Goal: Communication & Community: Share content

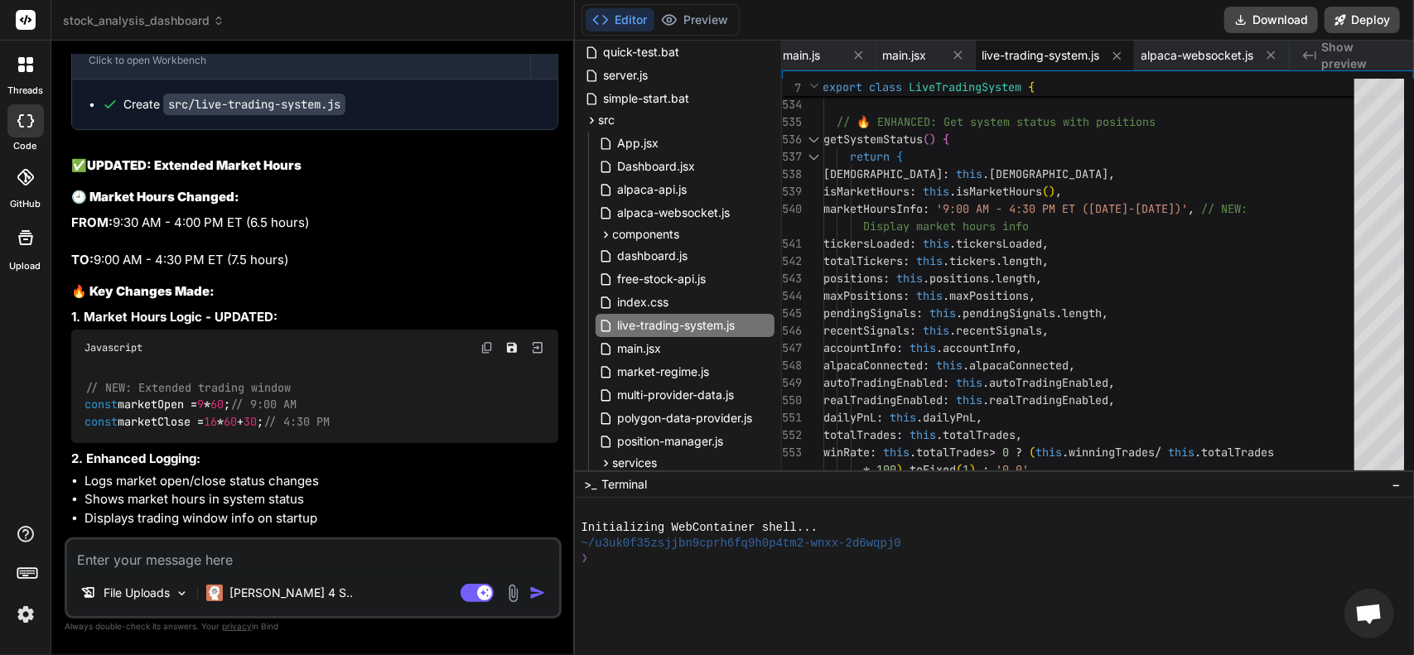
scroll to position [8855, 0]
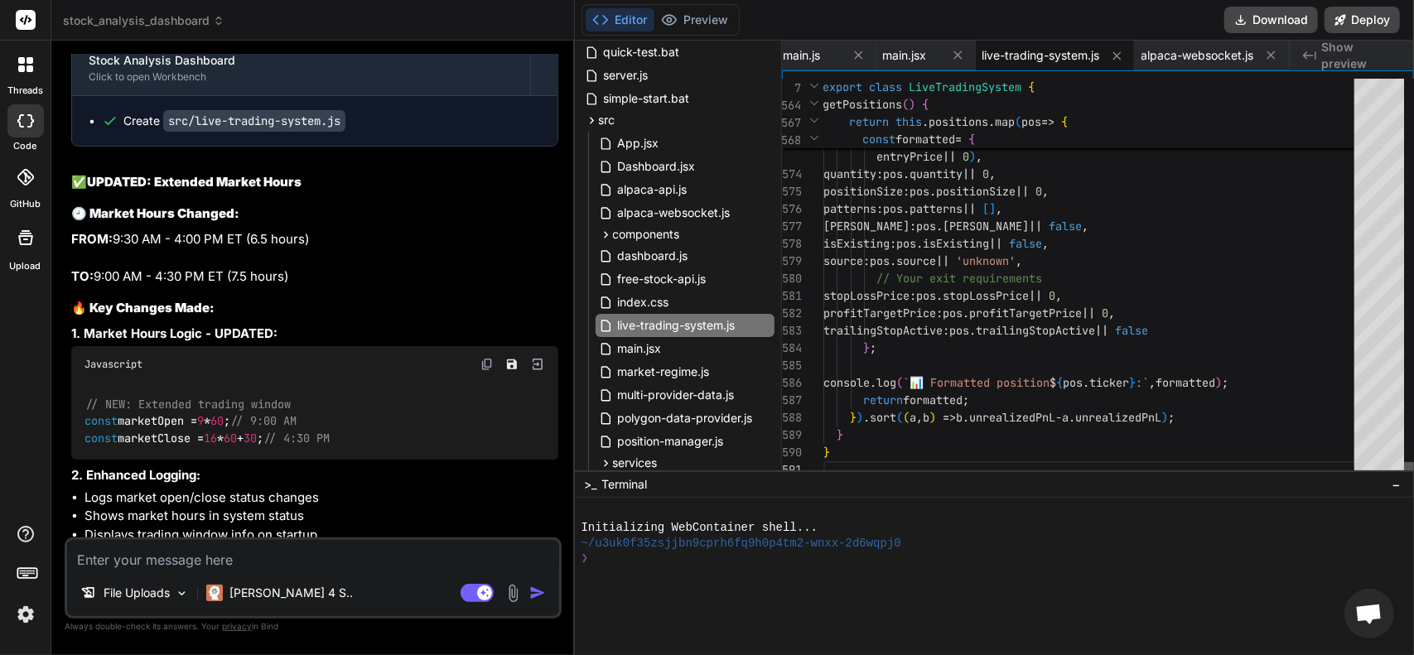
click at [1413, 479] on div at bounding box center [1409, 470] width 10 height 17
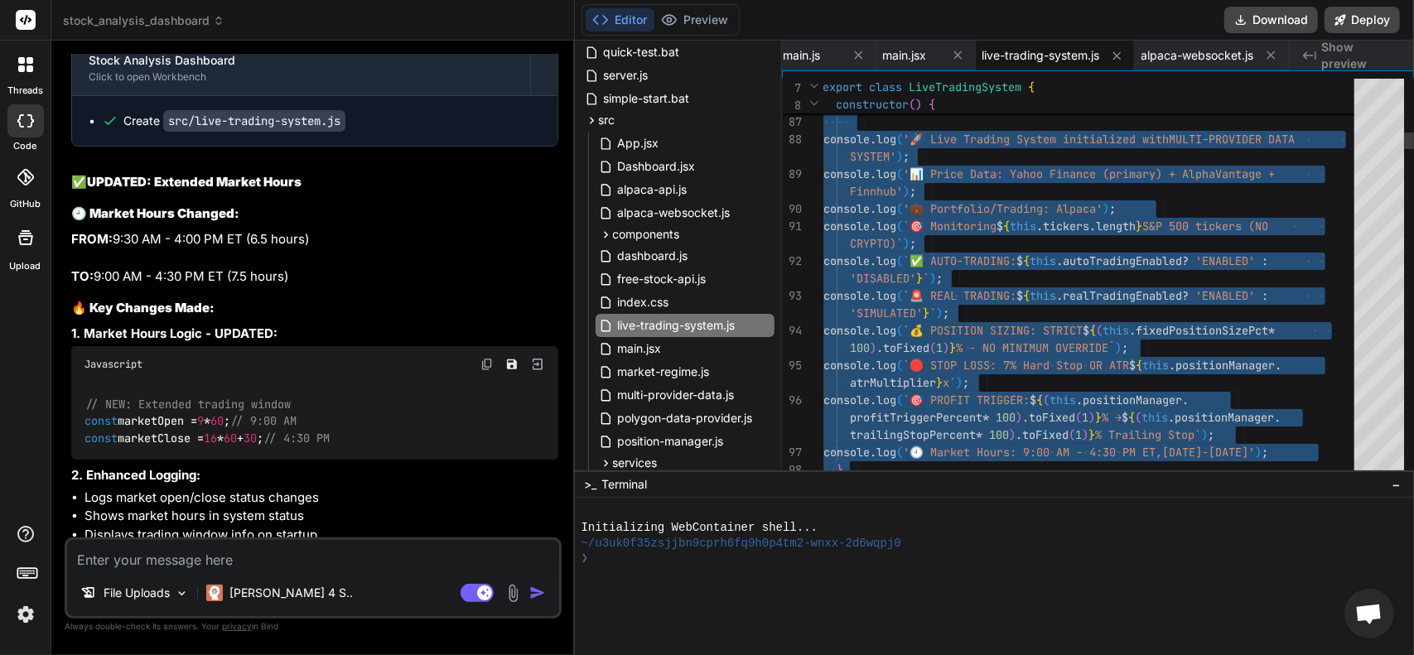
type textarea "import { AlpacaWebSocket, getAccountInfo, placeOrder, getPositions } from './al…"
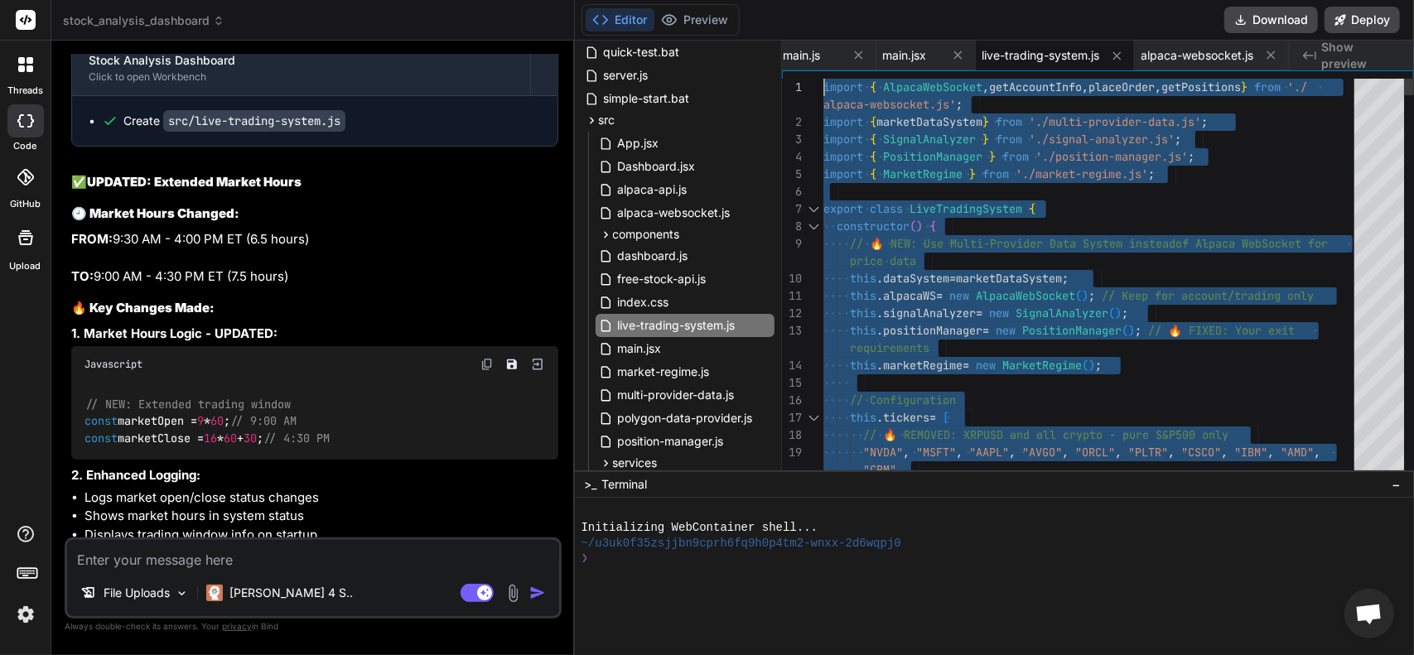
drag, startPoint x: 856, startPoint y: 459, endPoint x: 724, endPoint y: -100, distance: 574.5
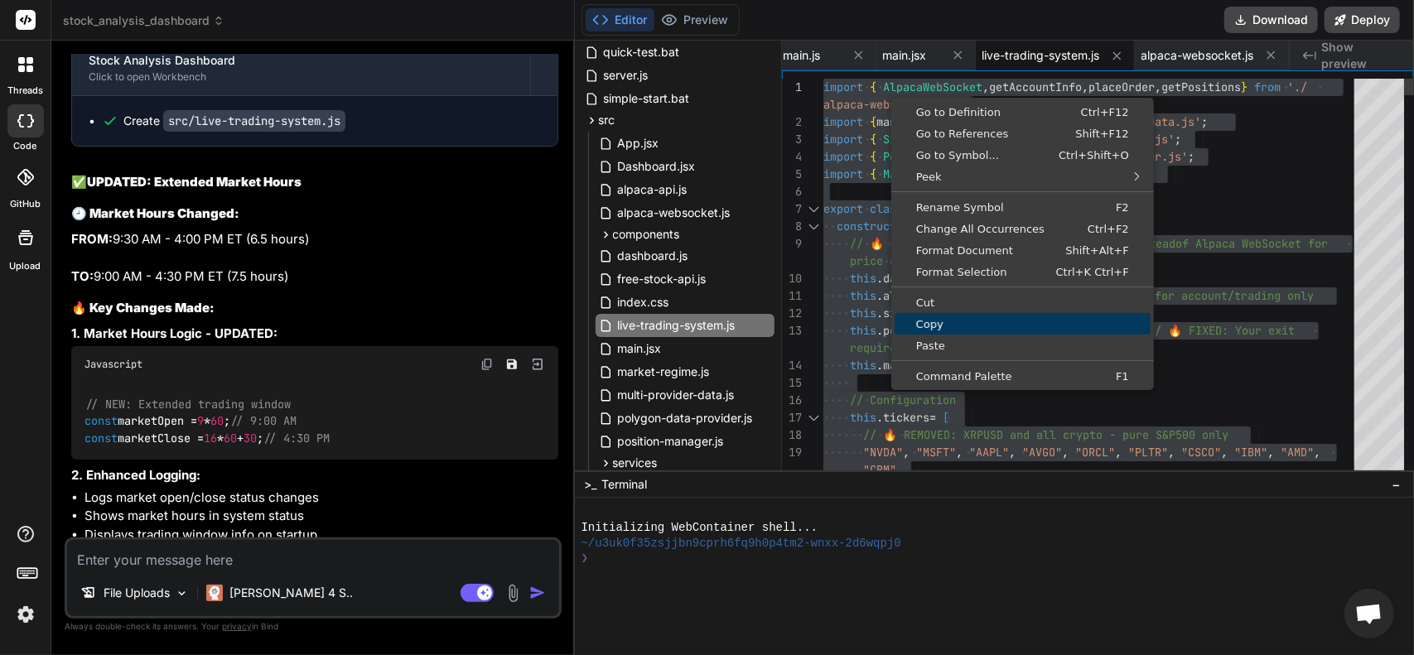
click at [947, 330] on link "Copy" at bounding box center [1022, 324] width 256 height 22
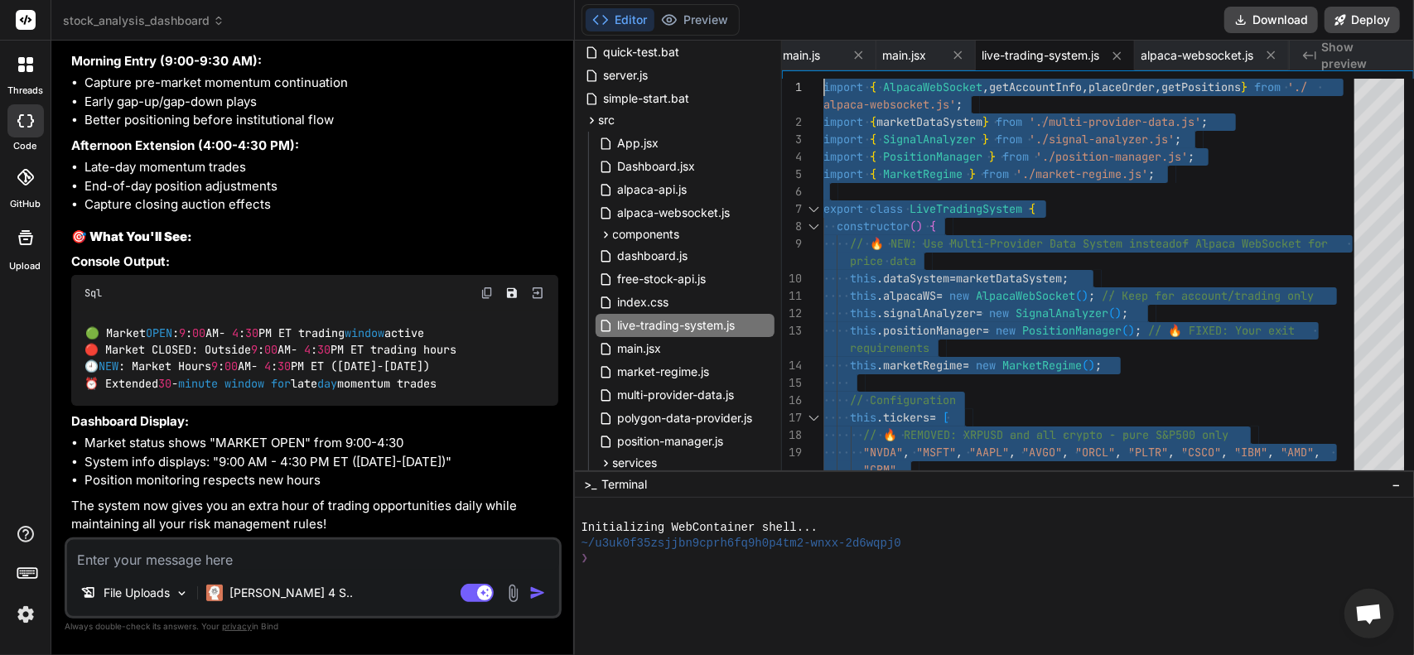
scroll to position [9683, 0]
drag, startPoint x: 324, startPoint y: 566, endPoint x: 310, endPoint y: 557, distance: 16.3
click at [324, 564] on textarea at bounding box center [313, 555] width 492 height 30
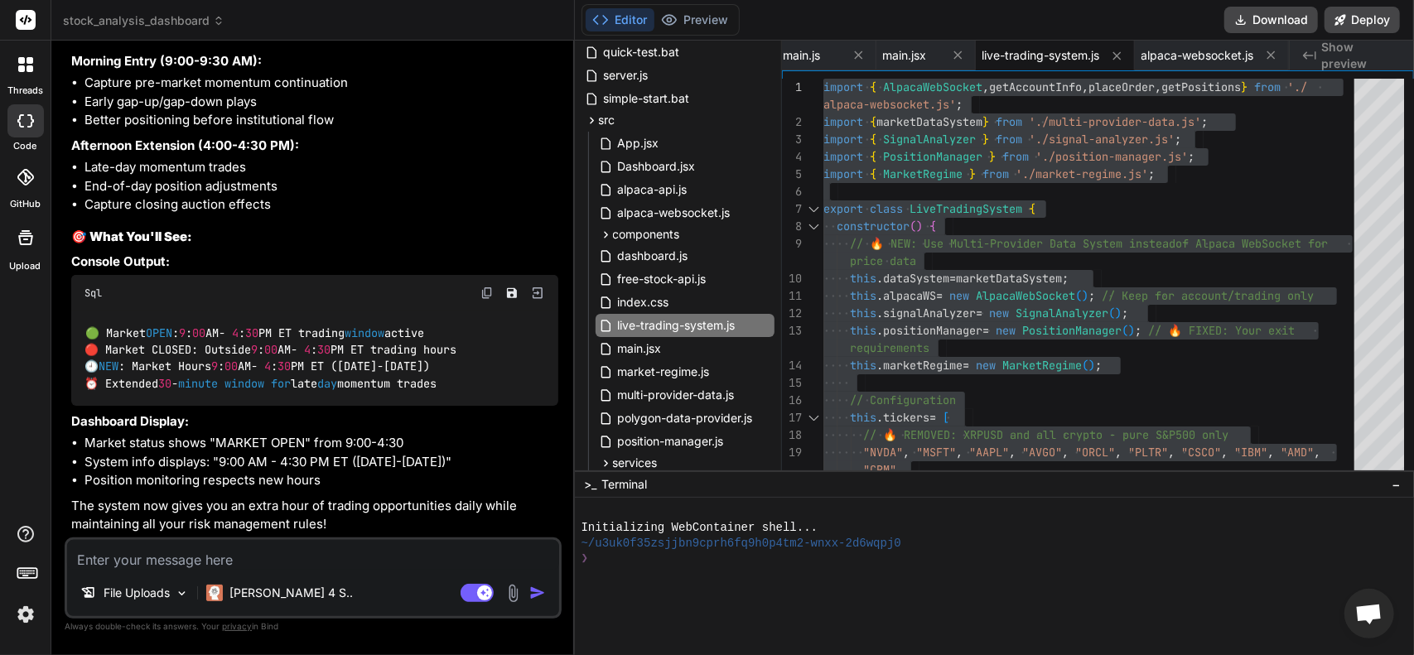
type textarea "A"
type textarea "x"
type textarea "Al"
type textarea "x"
type textarea "[PERSON_NAME]"
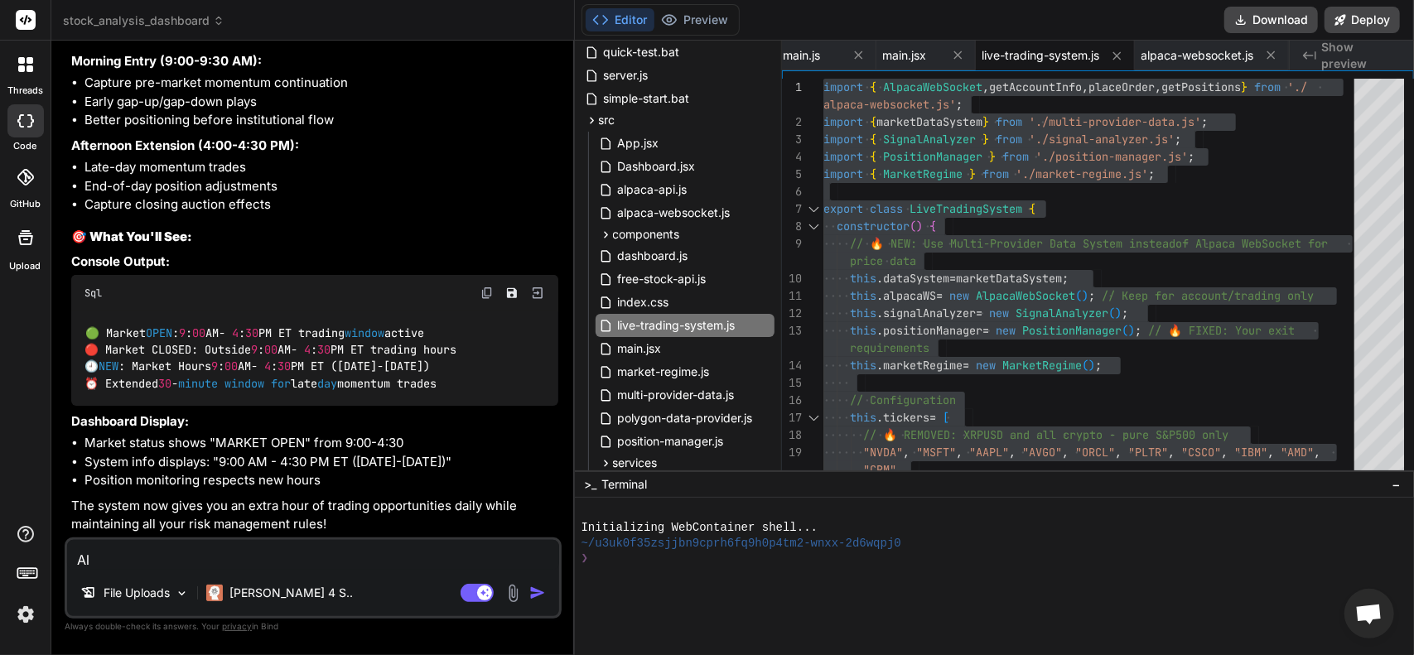
type textarea "x"
type textarea "Alir"
type textarea "x"
type textarea "Alirg"
type textarea "x"
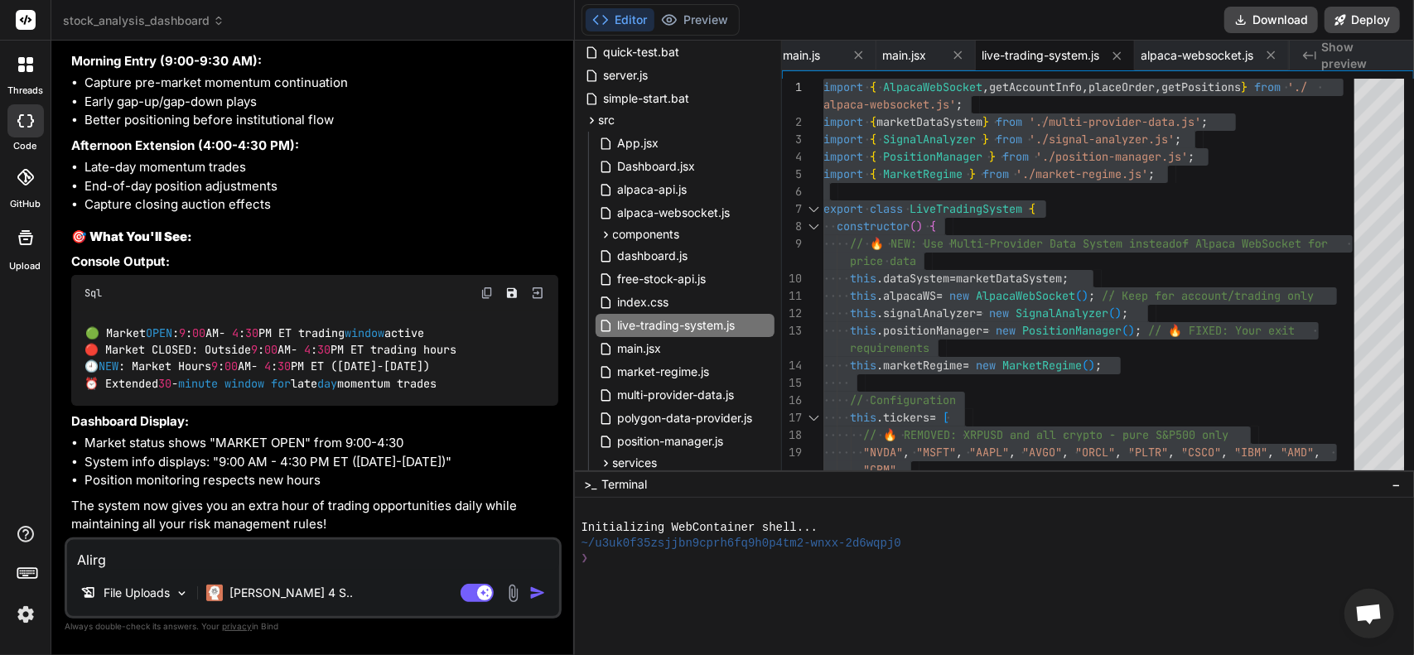
type textarea "Alirgh"
type textarea "x"
type textarea "Alirght"
type textarea "x"
type textarea "Alirgh"
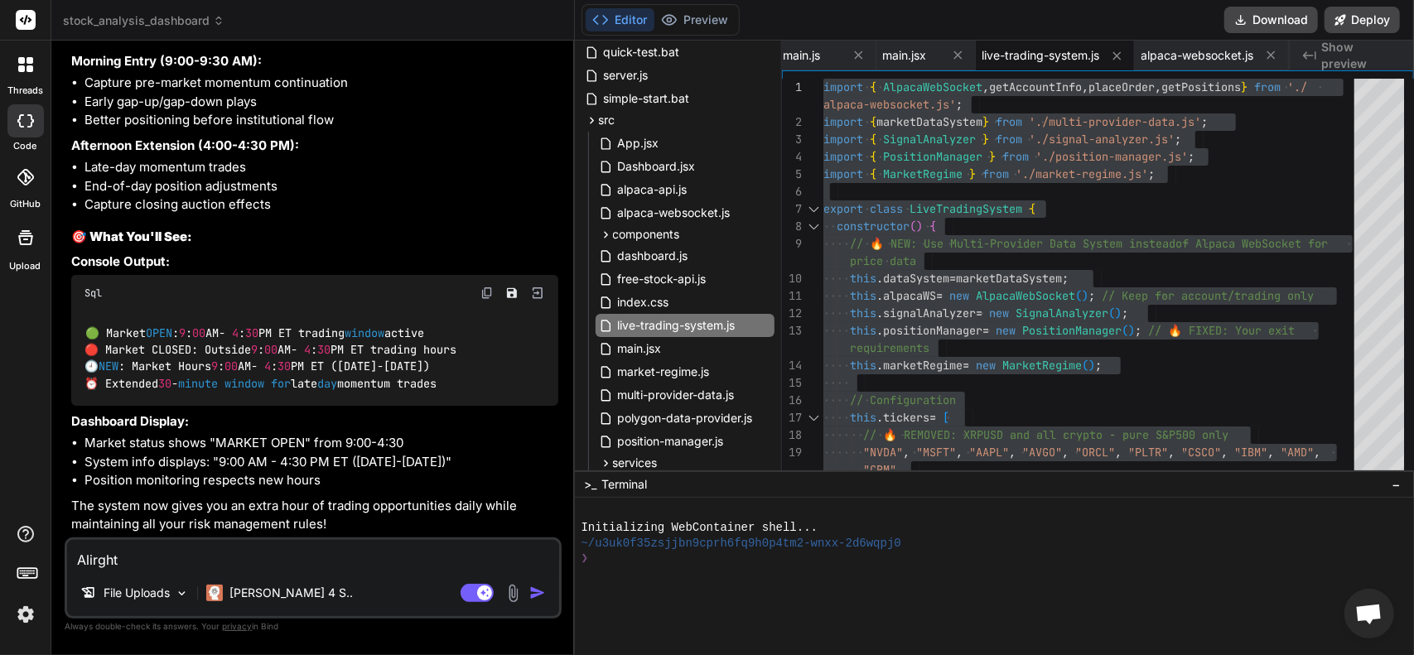
type textarea "x"
type textarea "Alirg"
type textarea "x"
type textarea "Alir"
type textarea "x"
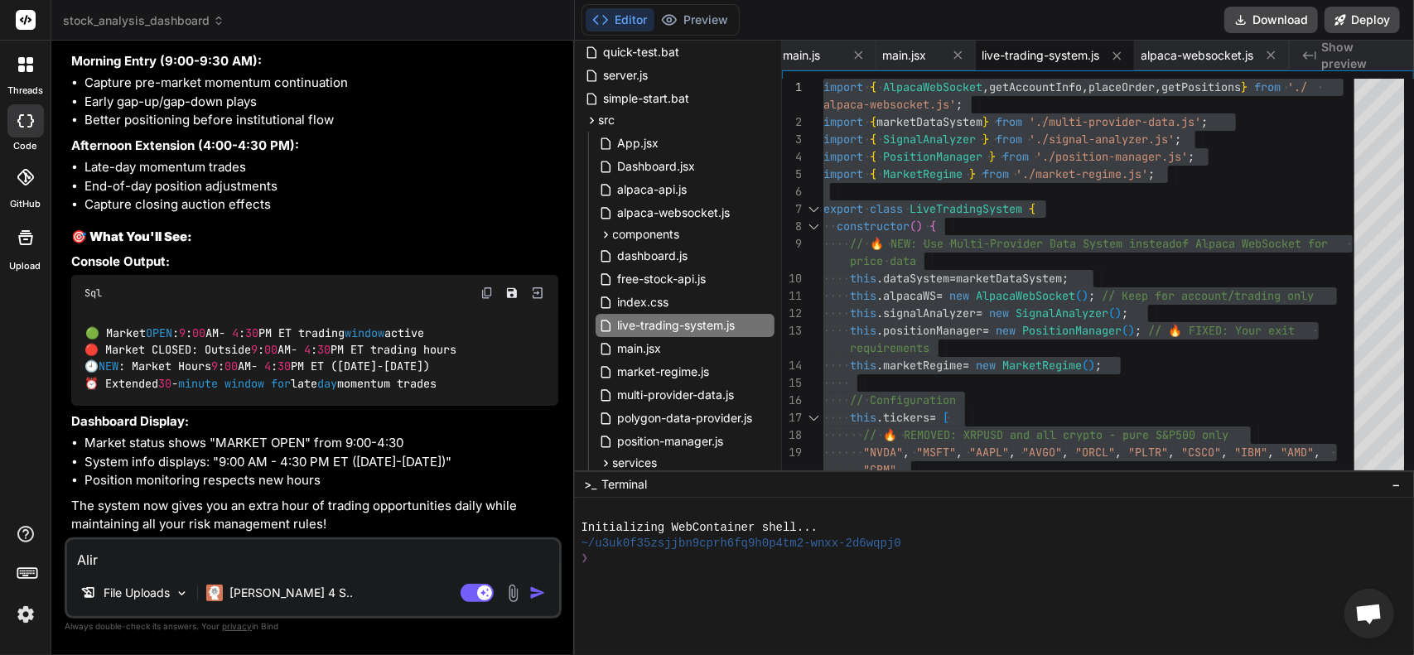
type textarea "[PERSON_NAME]"
type textarea "x"
type textarea "Al"
type textarea "x"
type textarea "Alr"
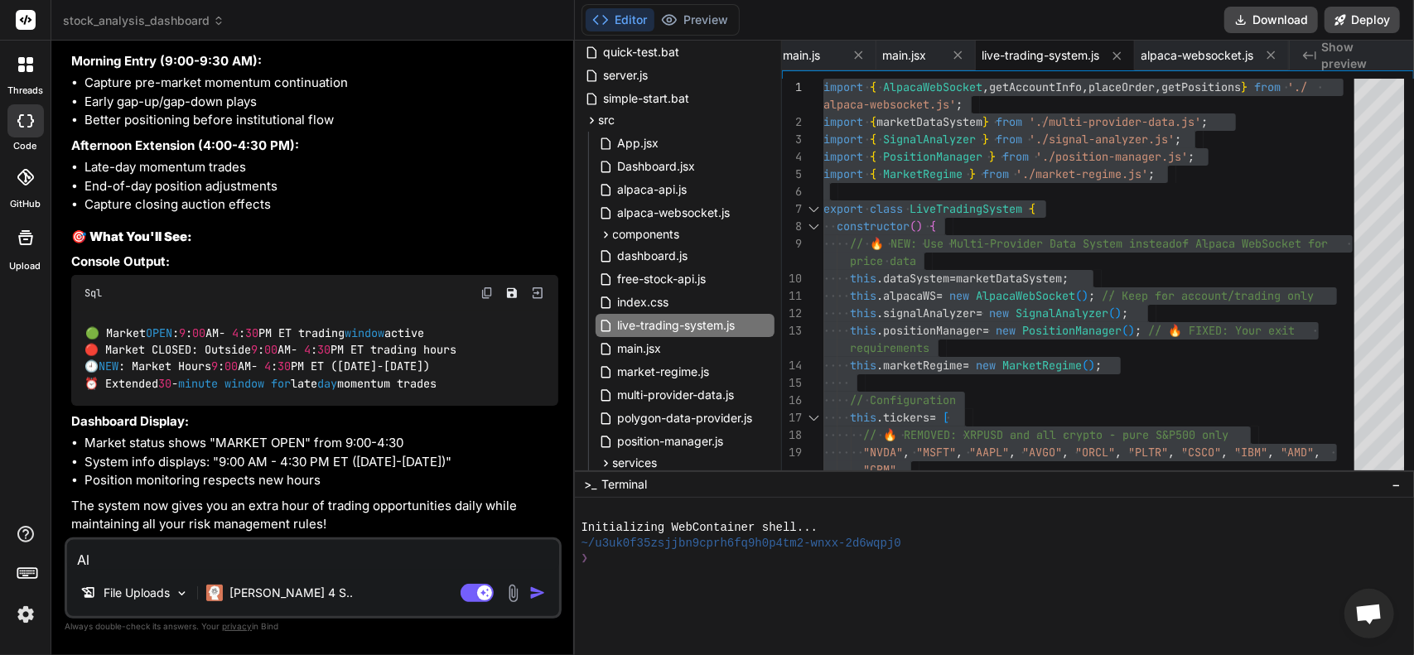
type textarea "x"
type textarea "Alri"
type textarea "x"
type textarea "Alrig"
type textarea "x"
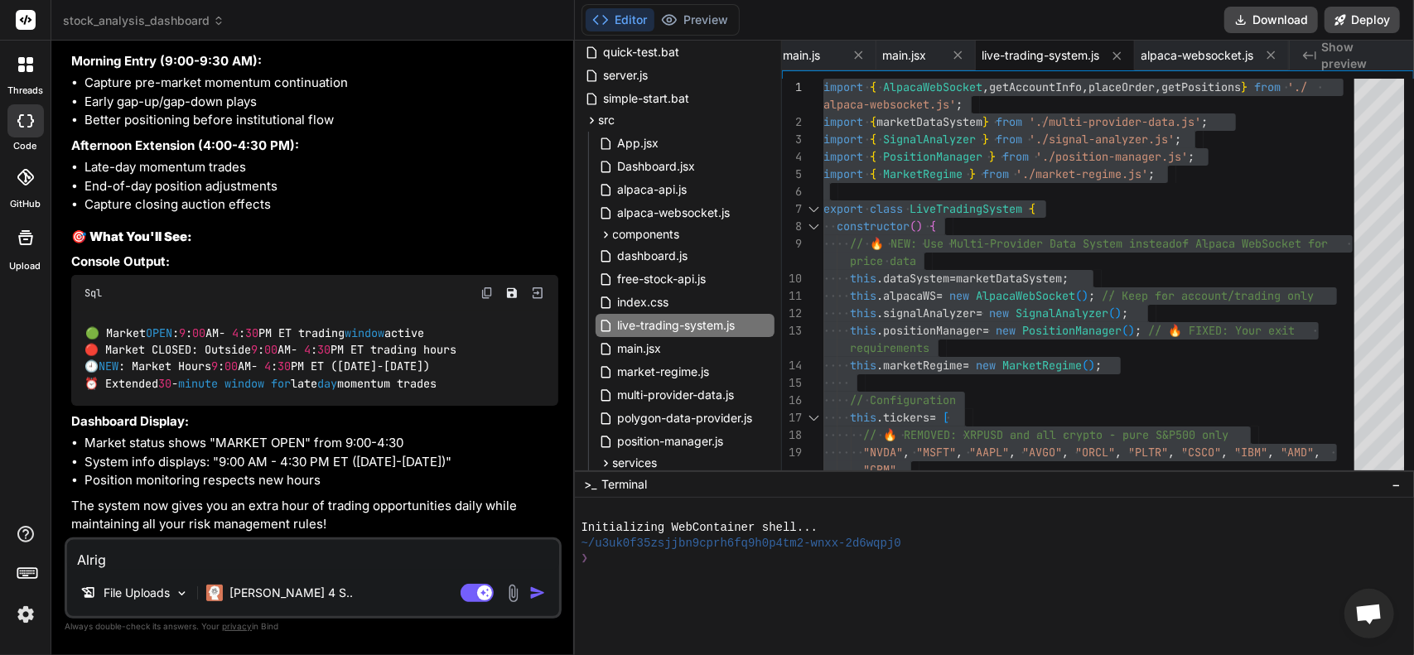
type textarea "Alrigh"
type textarea "x"
type textarea "Alright"
type textarea "x"
type textarea "Alright"
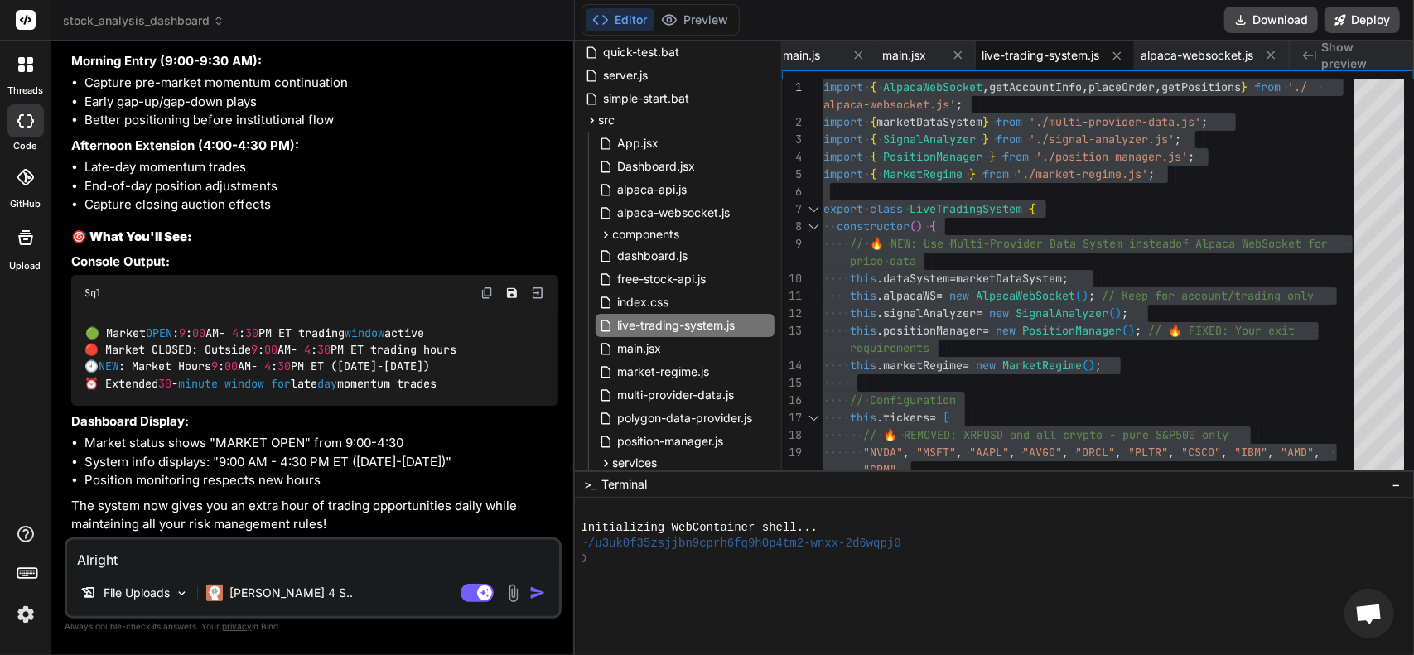
type textarea "x"
type textarea "Alright m"
type textarea "x"
type textarea "Alright ma"
type textarea "x"
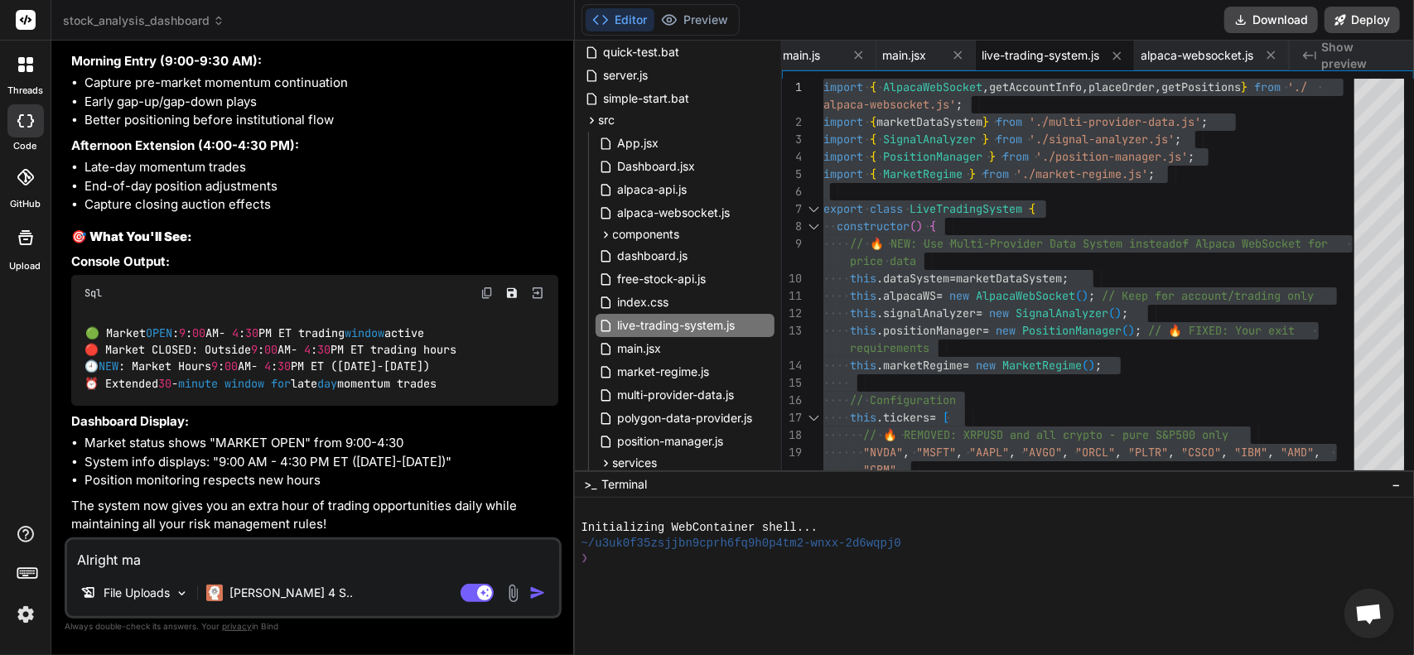
type textarea "Alright mar"
type textarea "x"
type textarea "Alright mark"
type textarea "x"
type textarea "Alright mar"
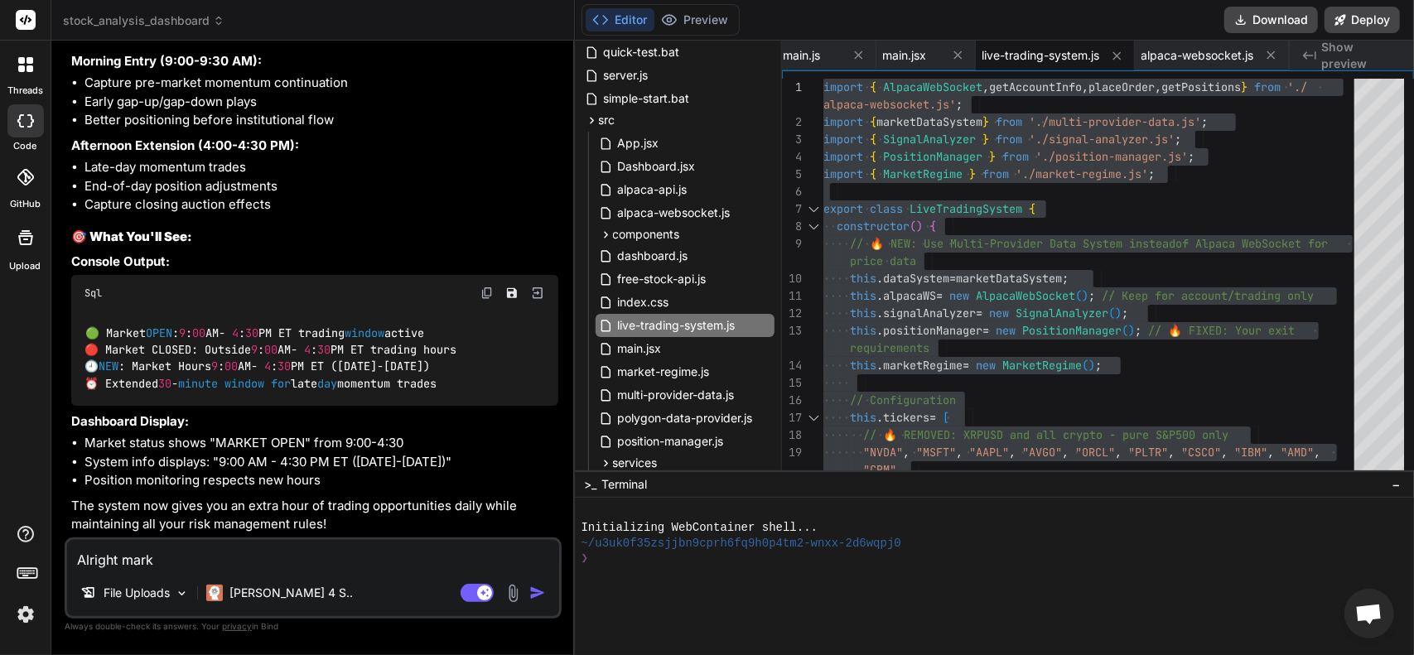
type textarea "x"
type textarea "Alright mark"
type textarea "x"
type textarea "Alright marke"
type textarea "x"
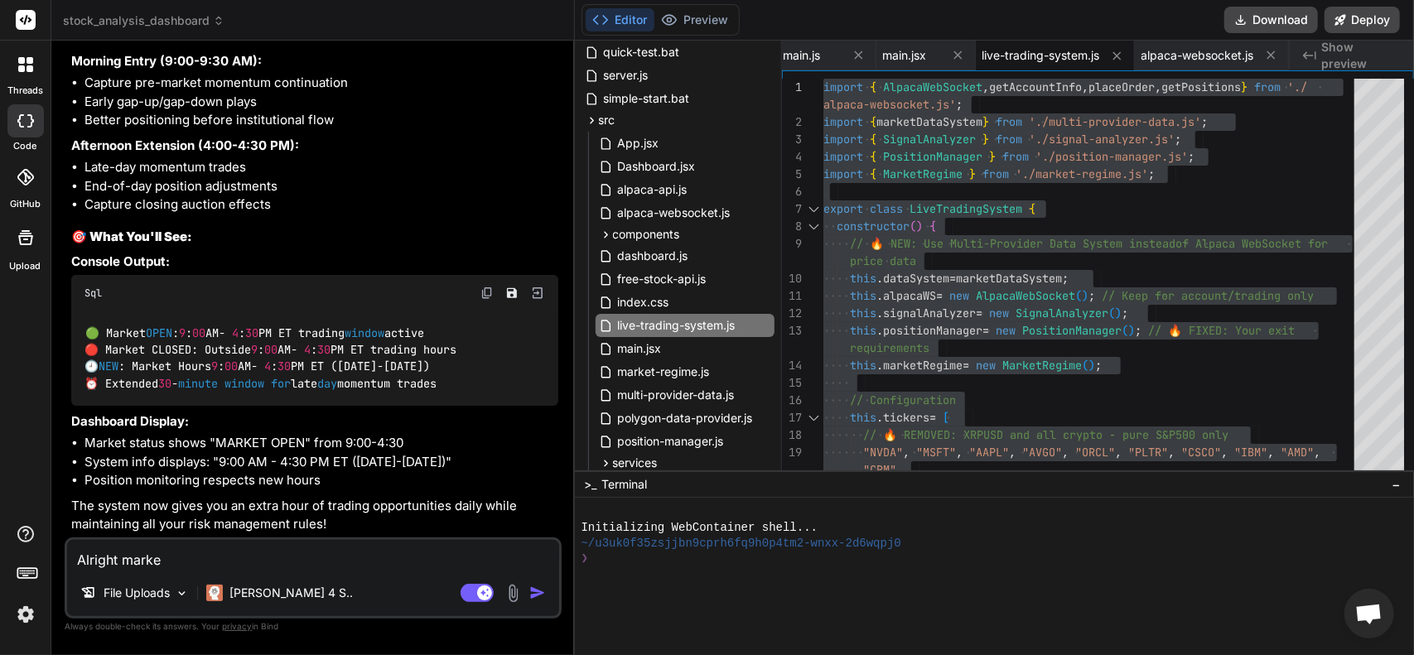
type textarea "Alright market"
type textarea "x"
type textarea "Alright market"
type textarea "x"
type textarea "Alright market i"
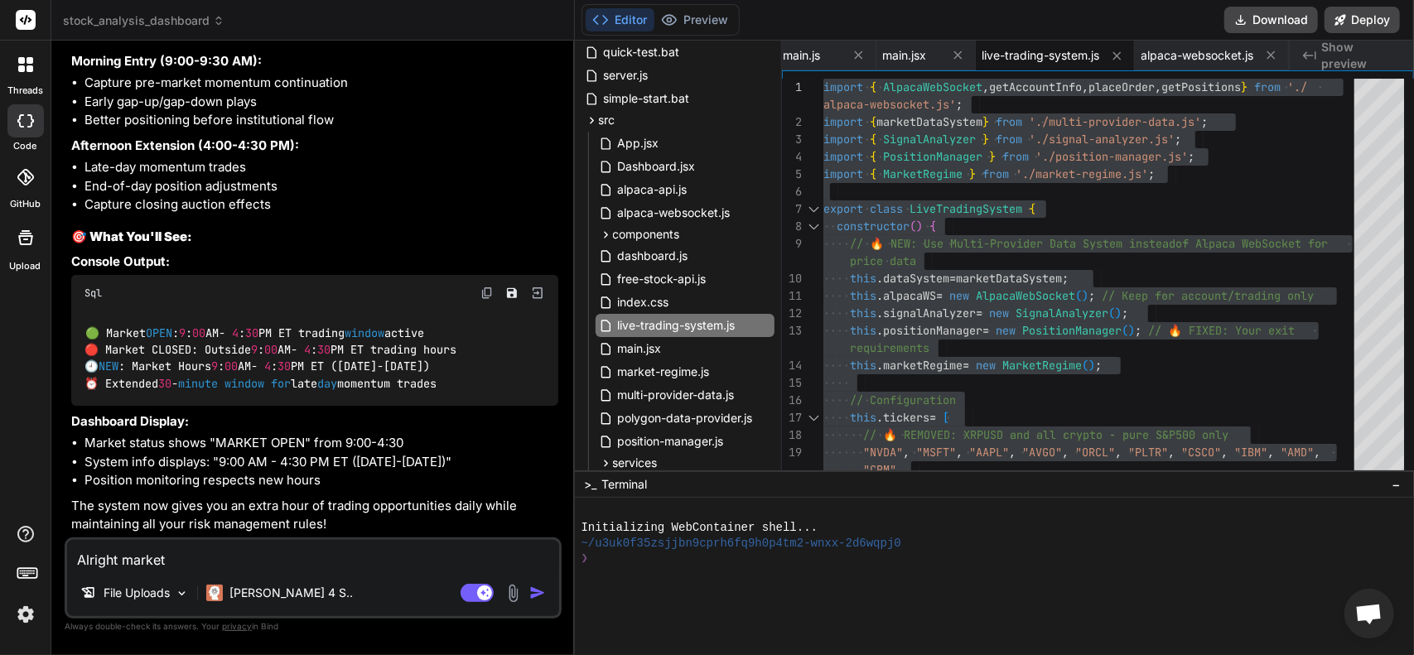
type textarea "x"
type textarea "Alright market is"
type textarea "x"
type textarea "Alright market is"
type textarea "x"
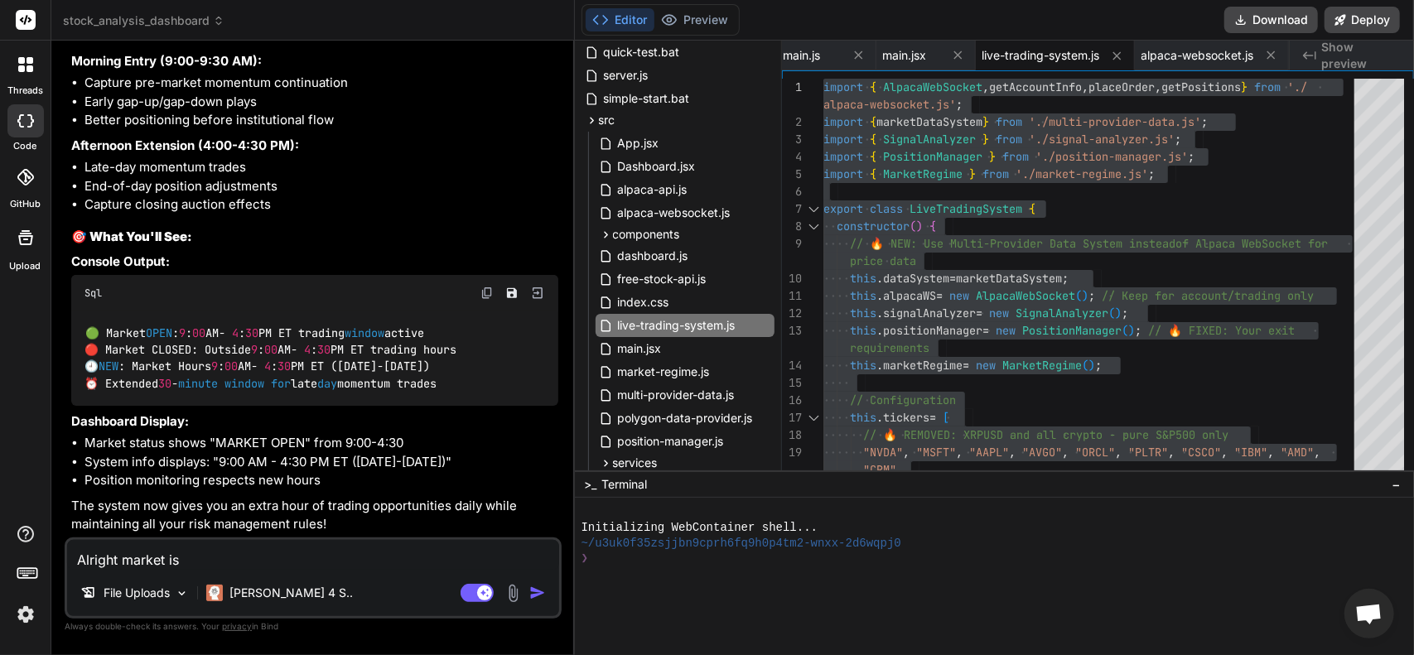
type textarea "Alright market is c"
type textarea "x"
type textarea "Alright market is cl"
type textarea "x"
type textarea "Alright market is clo"
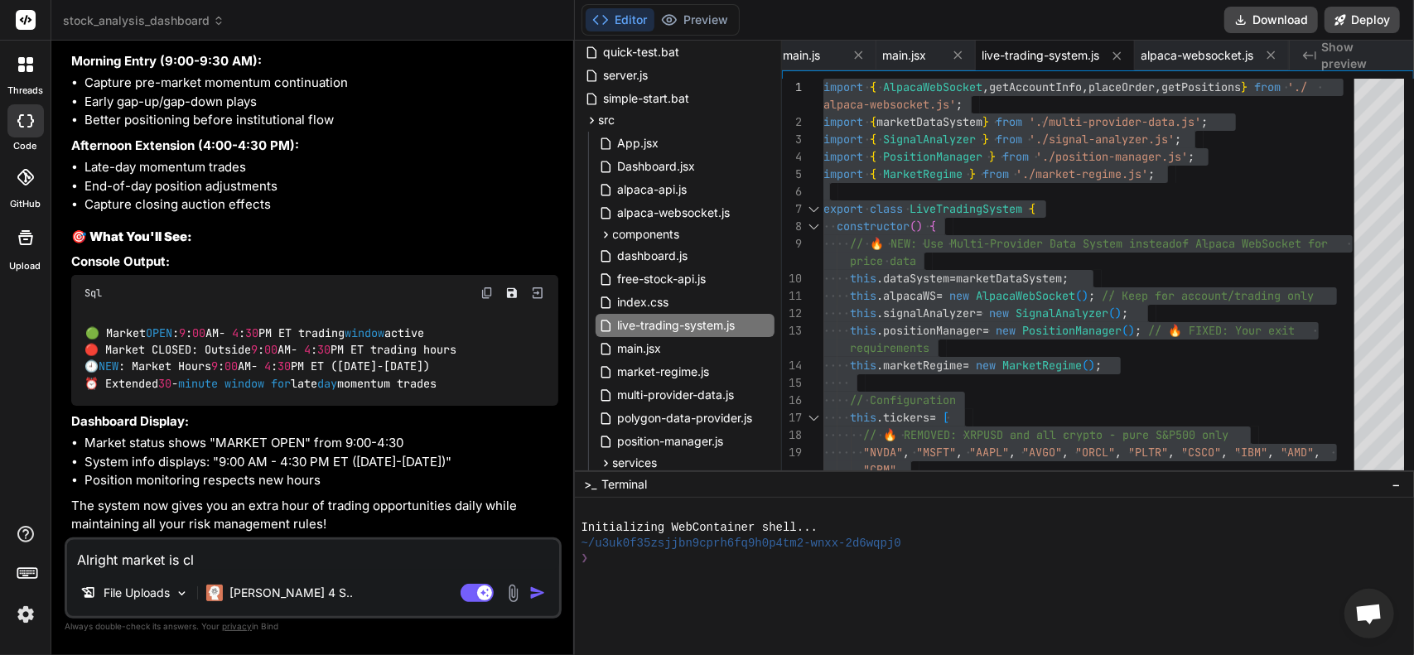
type textarea "x"
type textarea "Alright market is clos"
type textarea "x"
type textarea "Alright market is close"
type textarea "x"
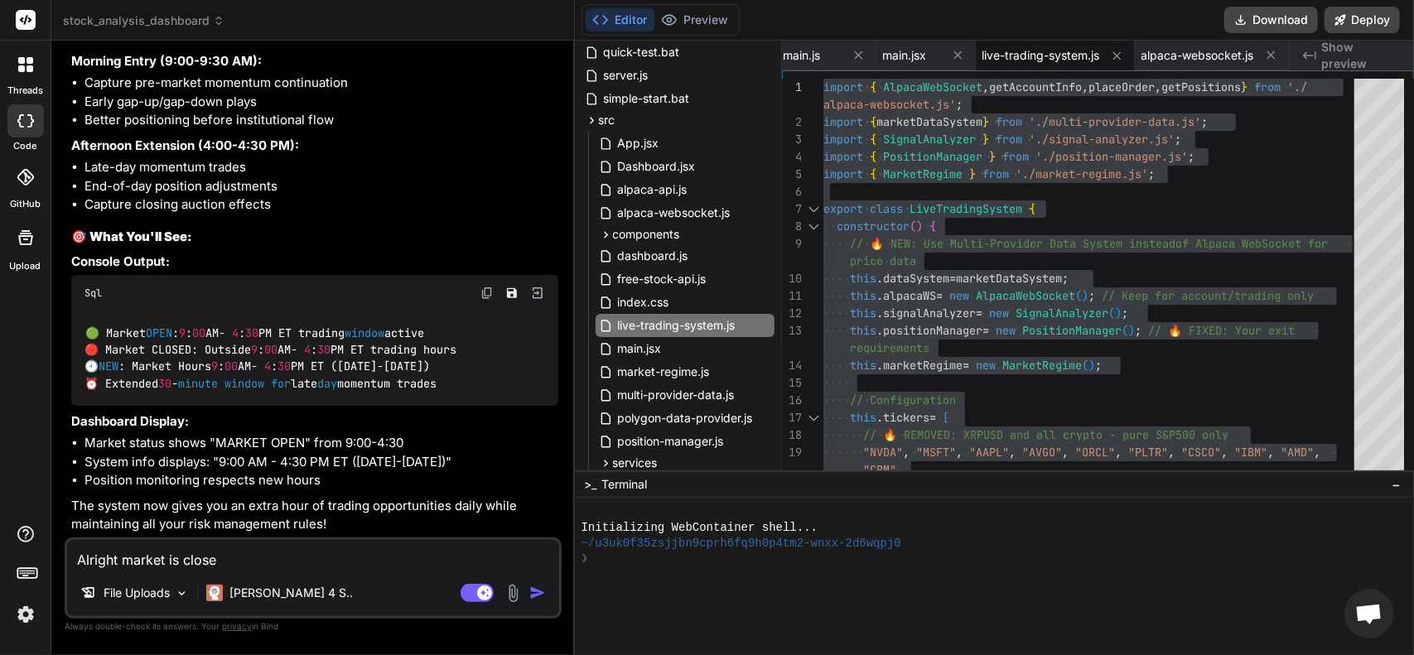
type textarea "Alright market is closed"
type textarea "x"
type textarea "Alright market is closed,"
type textarea "x"
type textarea "Alright market is closed,"
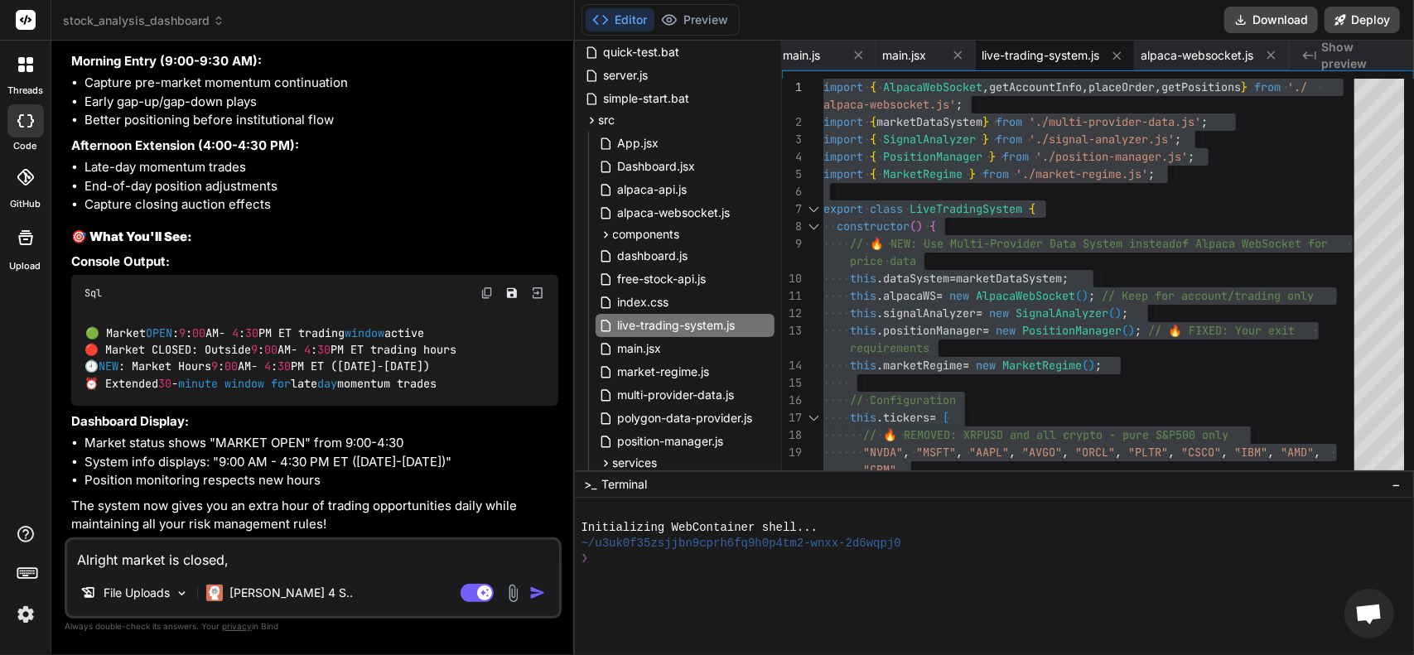
type textarea "x"
type textarea "Alright market is closed, s"
type textarea "x"
type textarea "Alright market is closed, so"
type textarea "x"
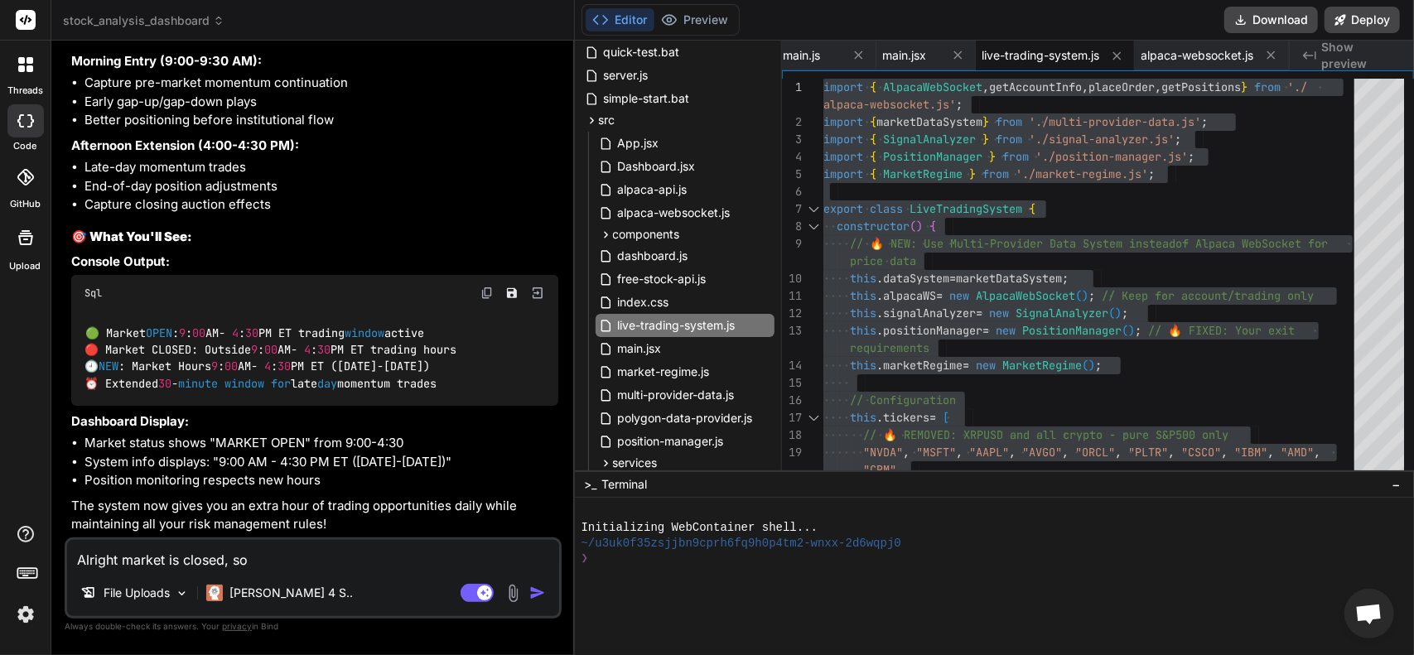
type textarea "Alright market is closed, so"
type textarea "x"
type textarea "Alright market is closed, so l"
type textarea "x"
type textarea "Alright market is closed, so le"
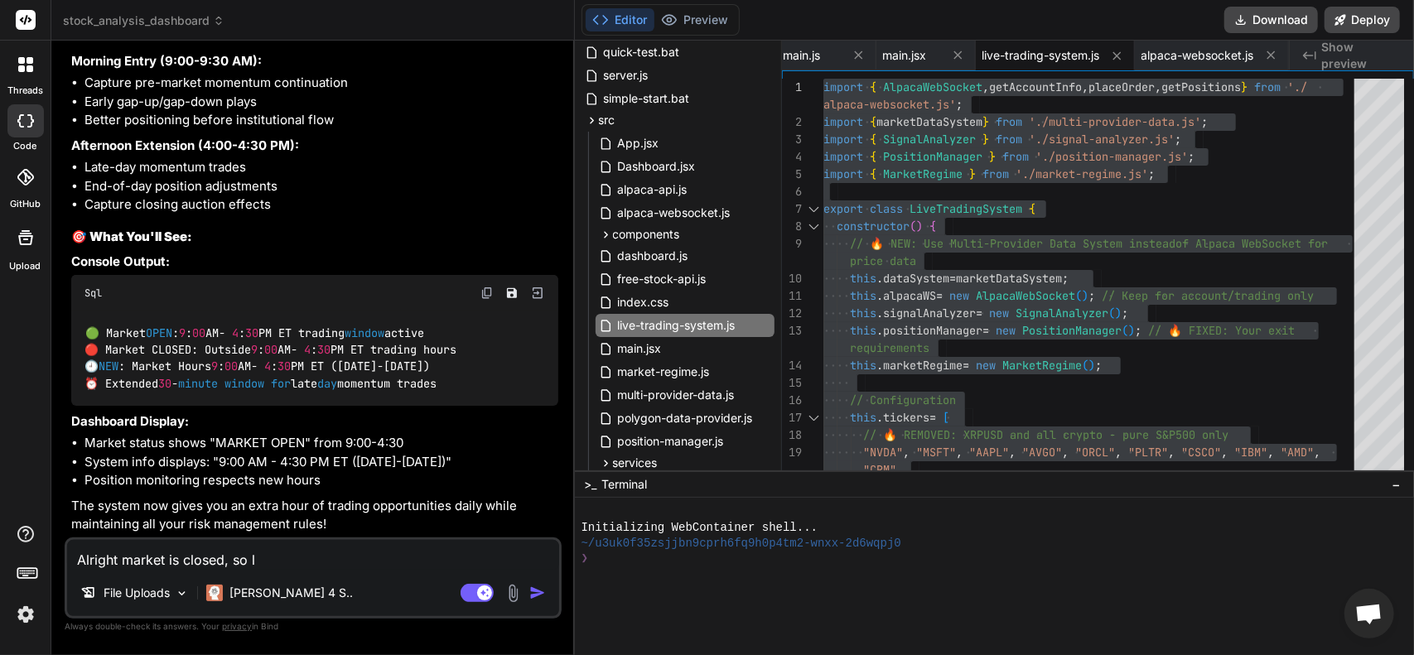
type textarea "x"
type textarea "Alright market is closed, so let"
type textarea "x"
type textarea "Alright market is closed, so let'"
type textarea "x"
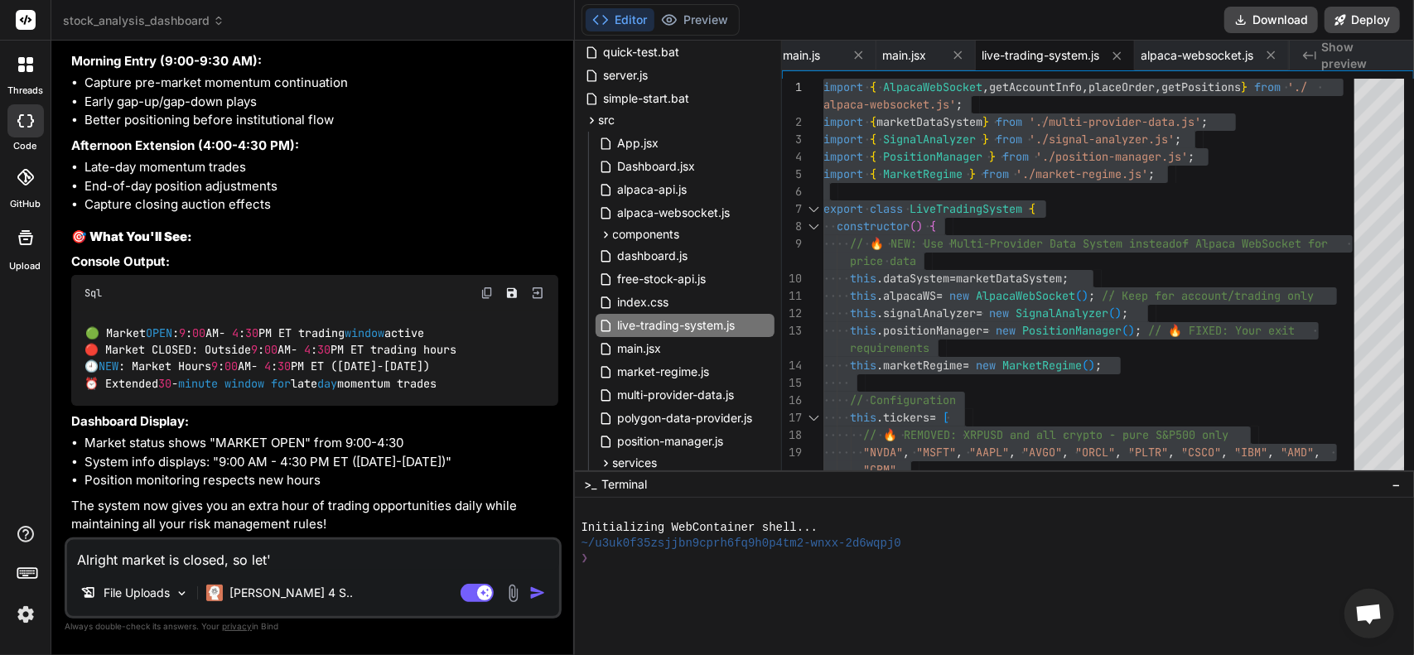
type textarea "Alright market is closed, so let's"
type textarea "x"
type textarea "Alright market is closed, so let's"
type textarea "x"
type textarea "Alright market is closed, so let's g"
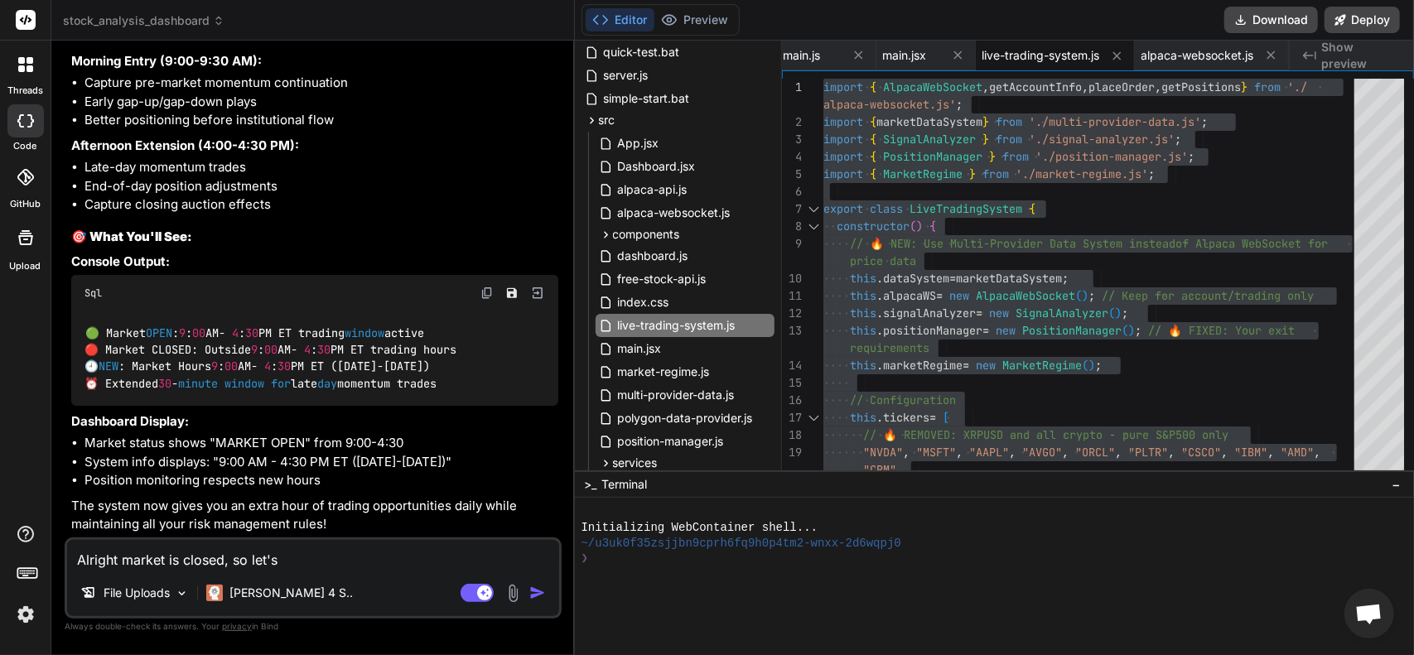
type textarea "x"
type textarea "Alright market is closed, so let's ge"
type textarea "x"
type textarea "Alright market is closed, so let's get"
type textarea "x"
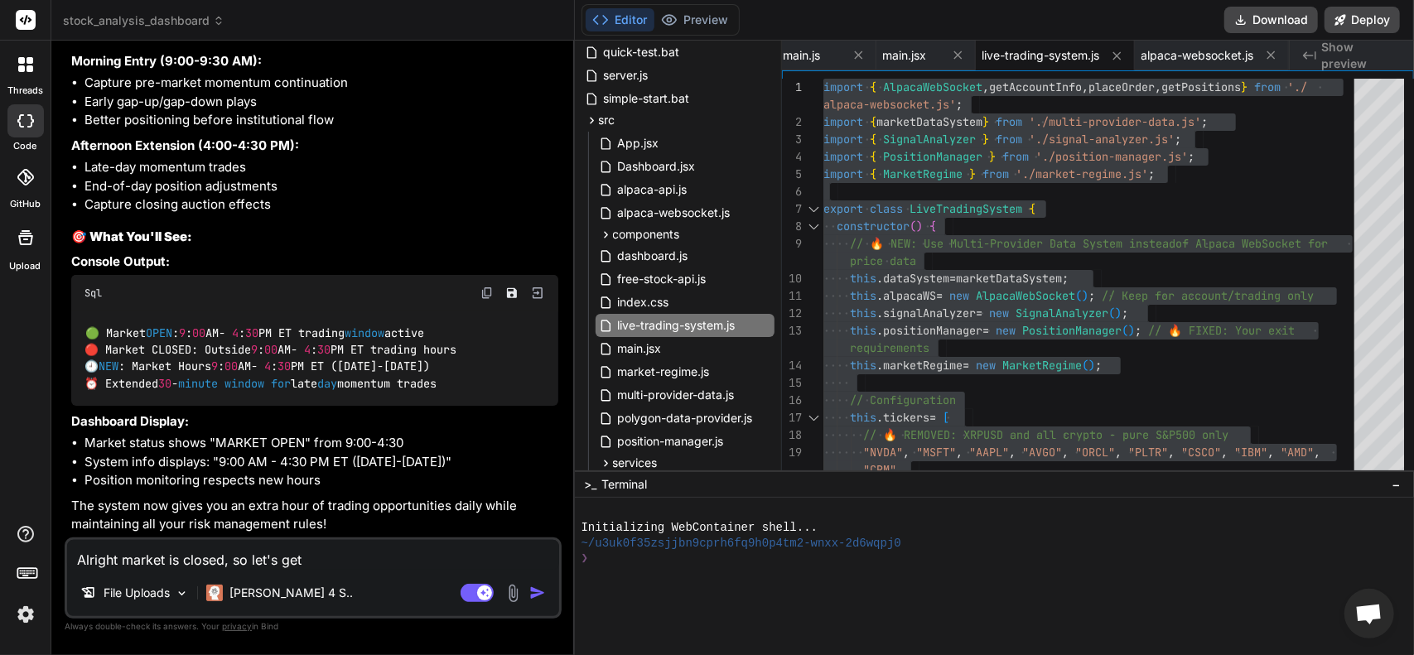
type textarea "Alright market is closed, so let's get"
type textarea "x"
type textarea "Alright market is closed, so let's get h"
type textarea "x"
type textarea "Alright market is closed, so let's get ht"
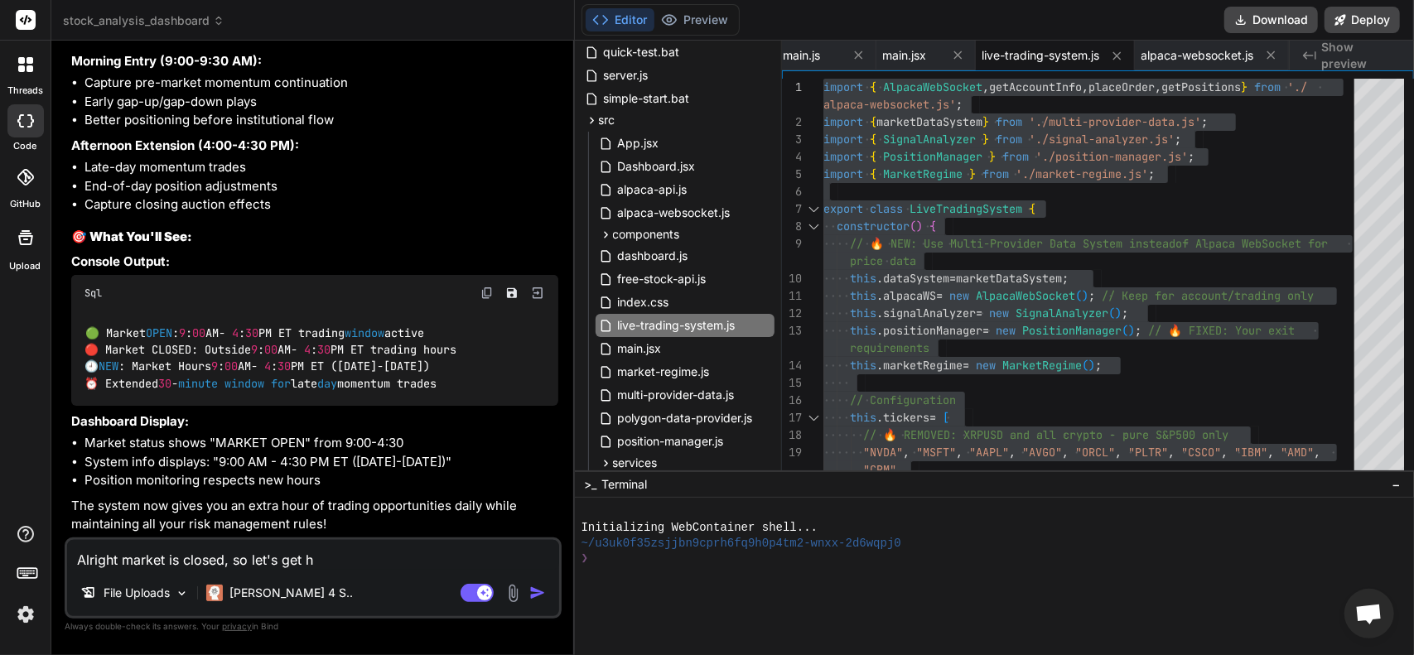
type textarea "x"
type textarea "Alright market is closed, so let's get hte"
type textarea "x"
type textarea "Alright market is closed, so let's get hte"
type textarea "x"
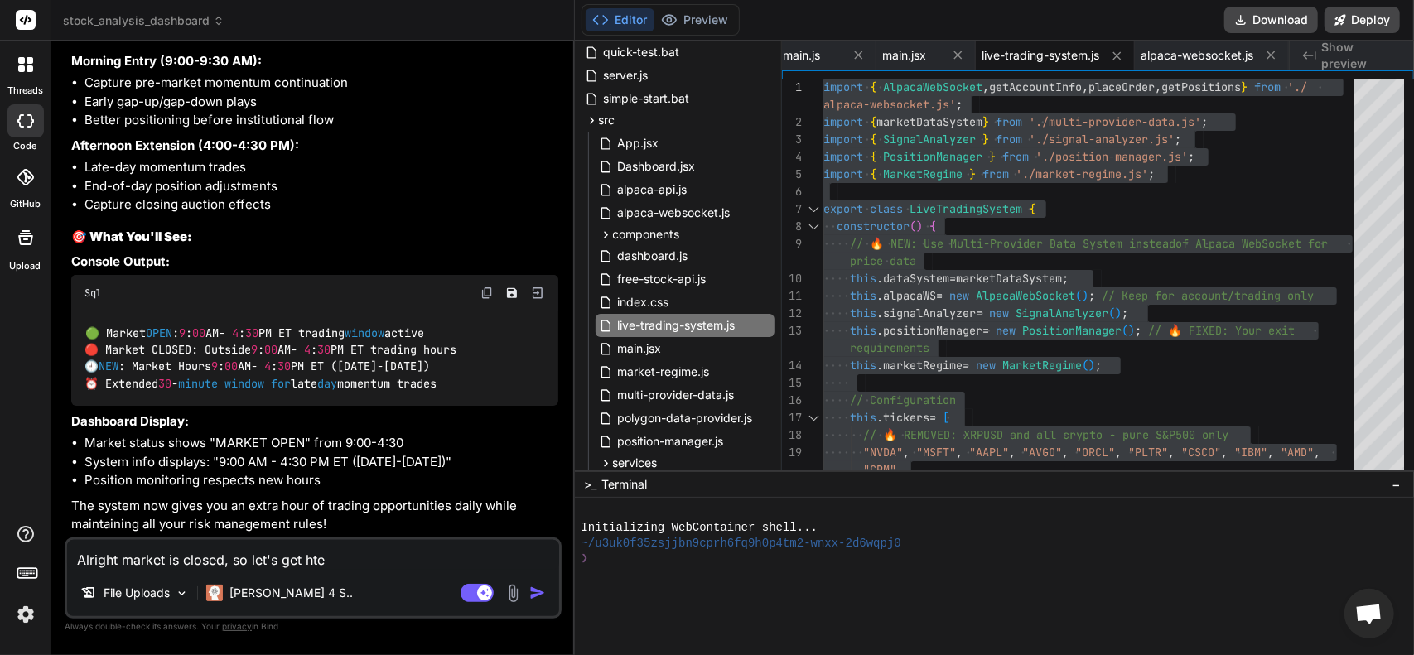
type textarea "Alright market is closed, so let's get hte"
type textarea "x"
type textarea "Alright market is closed, so let's get ht"
type textarea "x"
type textarea "Alright market is closed, so let's get h"
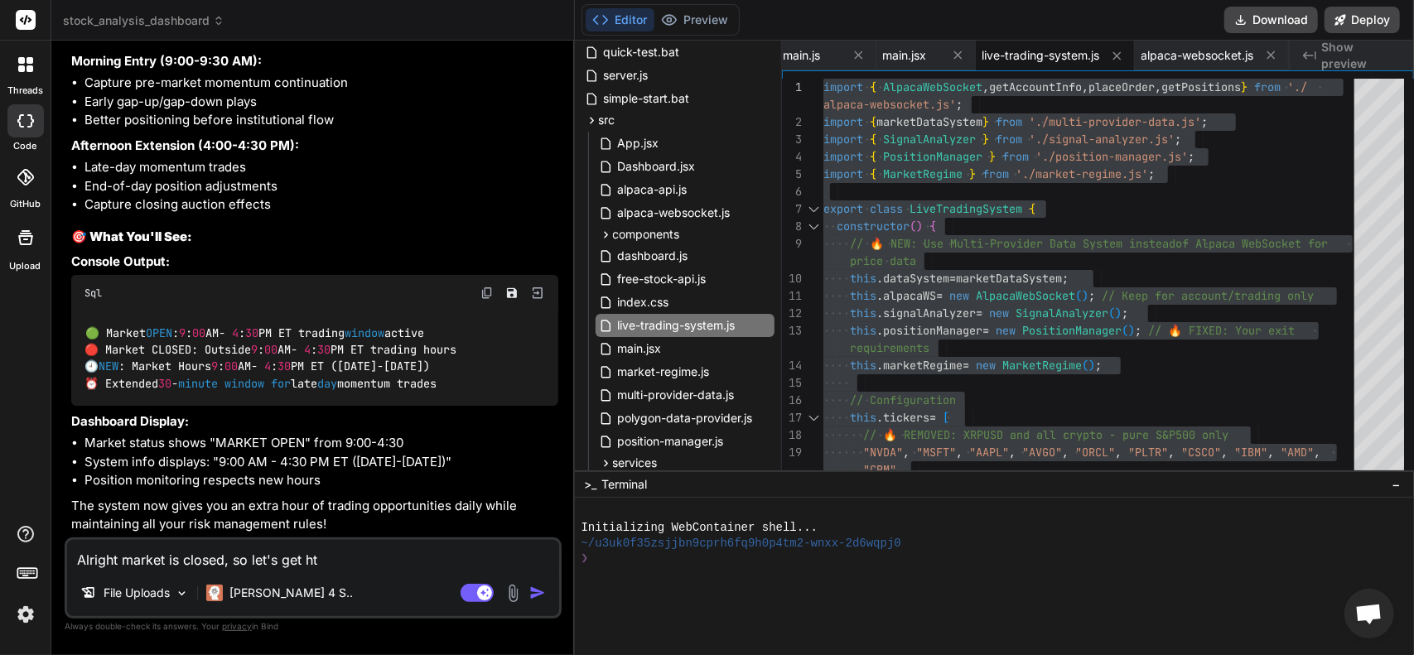
type textarea "x"
type textarea "Alright market is closed, so let's get"
type textarea "x"
type textarea "Alright market is closed, so let's get t"
type textarea "x"
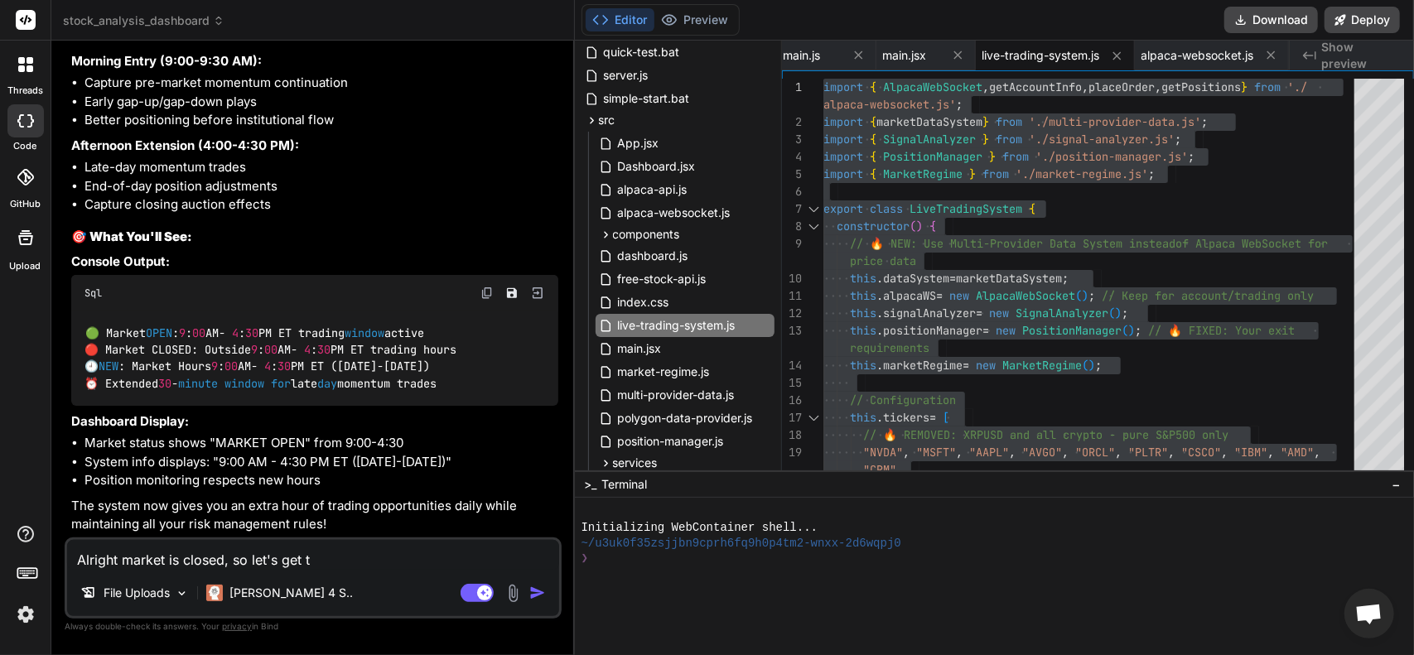
type textarea "Alright market is closed, so let's get th"
type textarea "x"
type textarea "Alright market is closed, so let's get the"
type textarea "x"
type textarea "Alright market is closed, so let's get the"
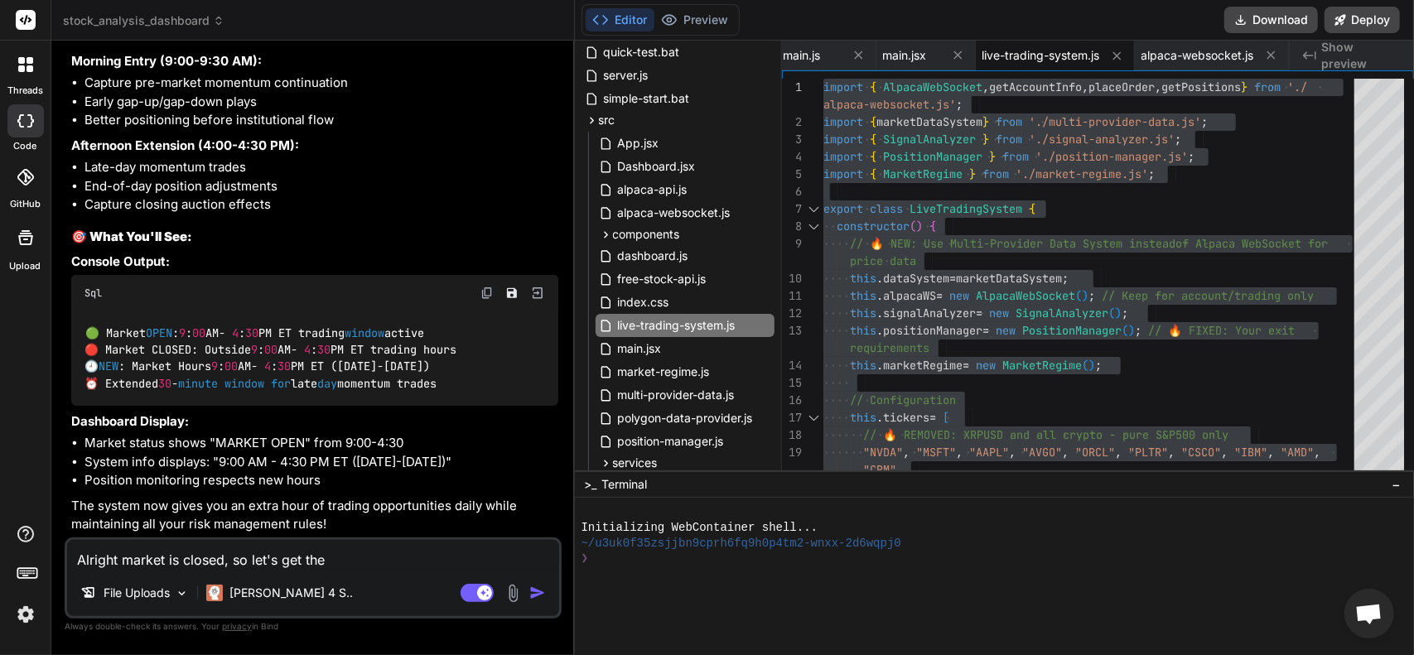
type textarea "x"
type textarea "Alright market is closed, so let's get the p"
type textarea "x"
type textarea "Alright market is closed, so let's get the po"
type textarea "x"
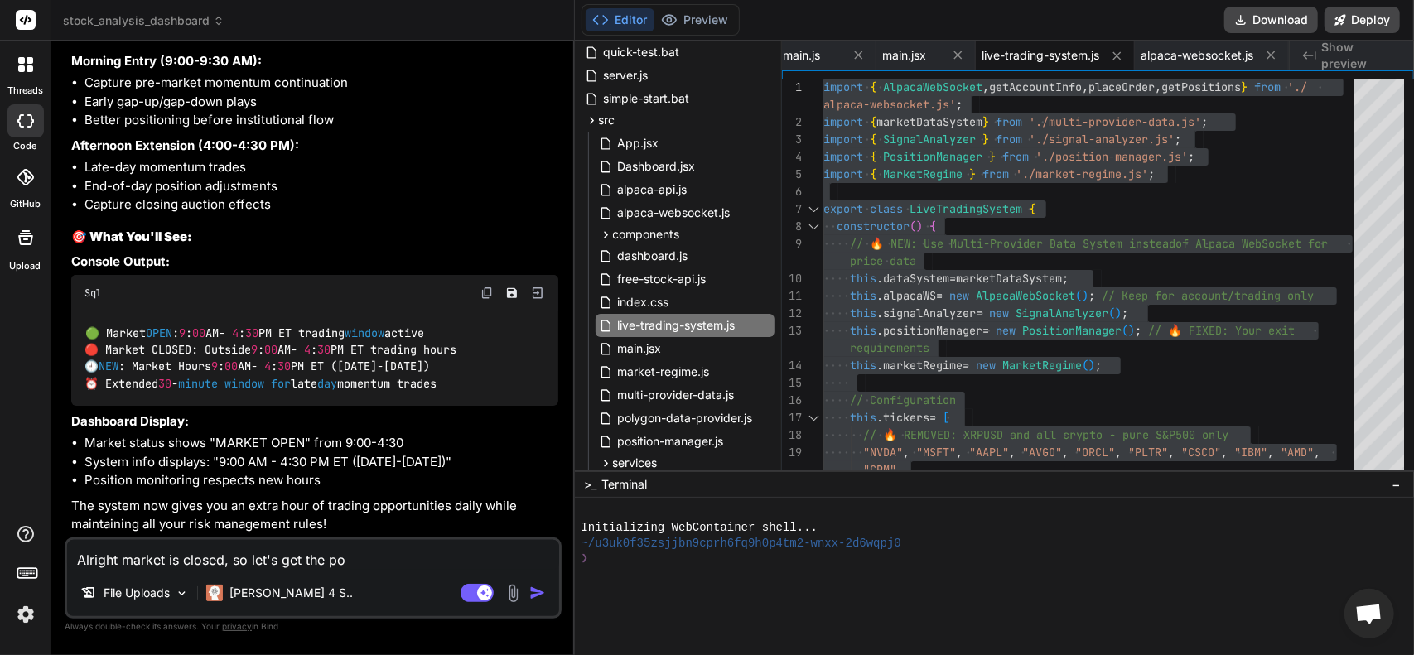
type textarea "Alright market is closed, so let's get the pos"
type textarea "x"
type textarea "Alright market is closed, so let's get the posi"
type textarea "x"
type textarea "Alright market is closed, so let's get the posit"
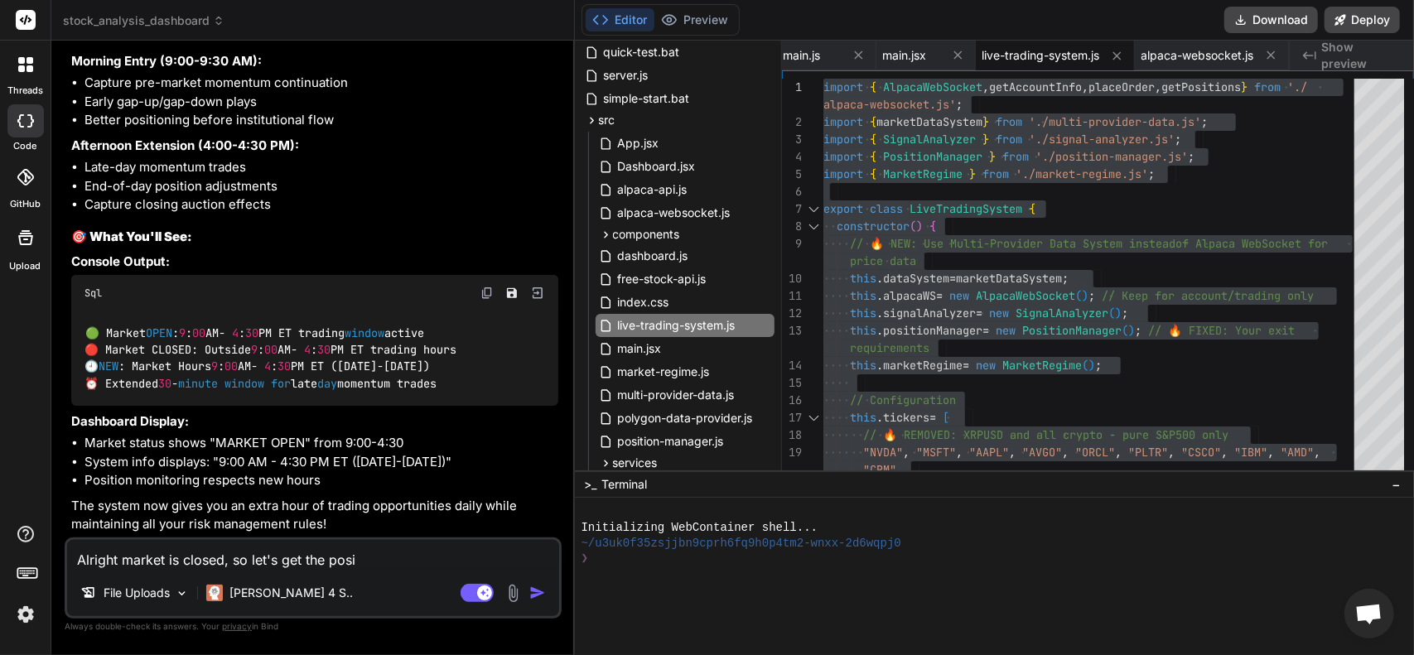
type textarea "x"
type textarea "Alright market is closed, so let's get the positi"
type textarea "x"
type textarea "Alright market is closed, so let's get the positio"
type textarea "x"
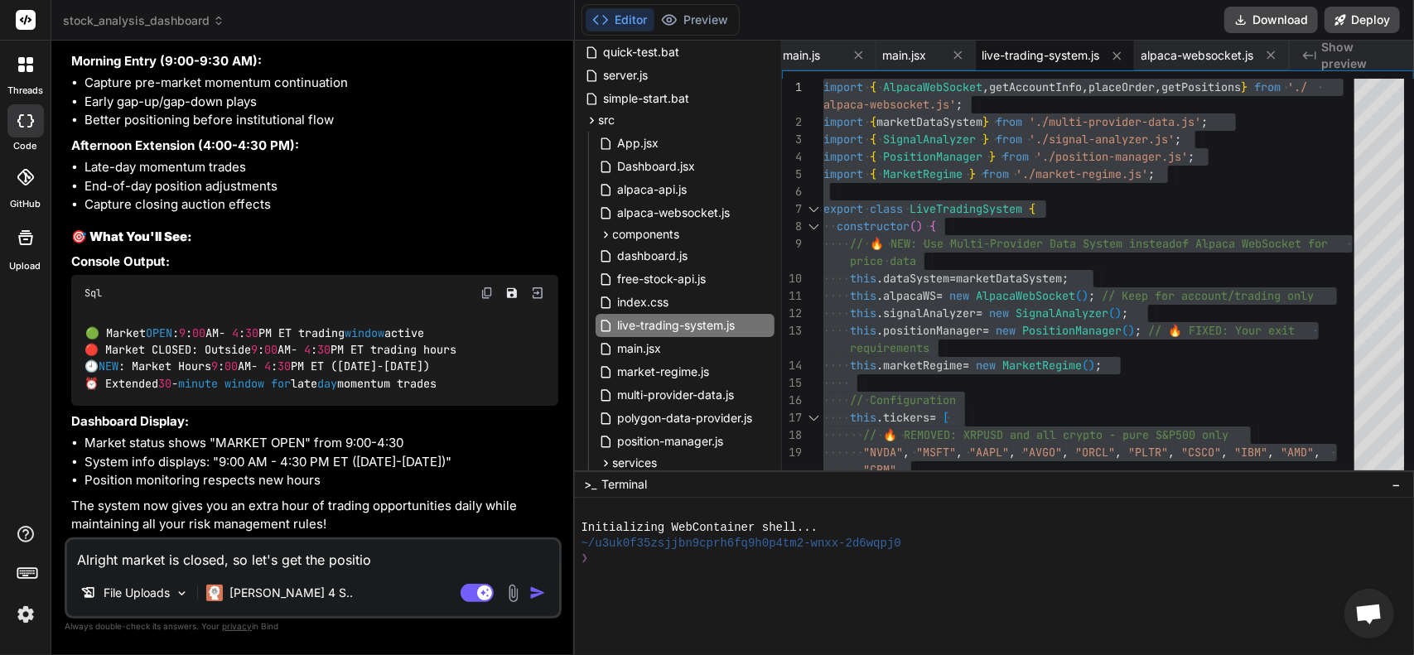
type textarea "Alright market is closed, so let's get the position"
type textarea "x"
type textarea "Alright market is closed, so let's get the positions"
type textarea "x"
type textarea "Alright market is closed, so let's get the positions"
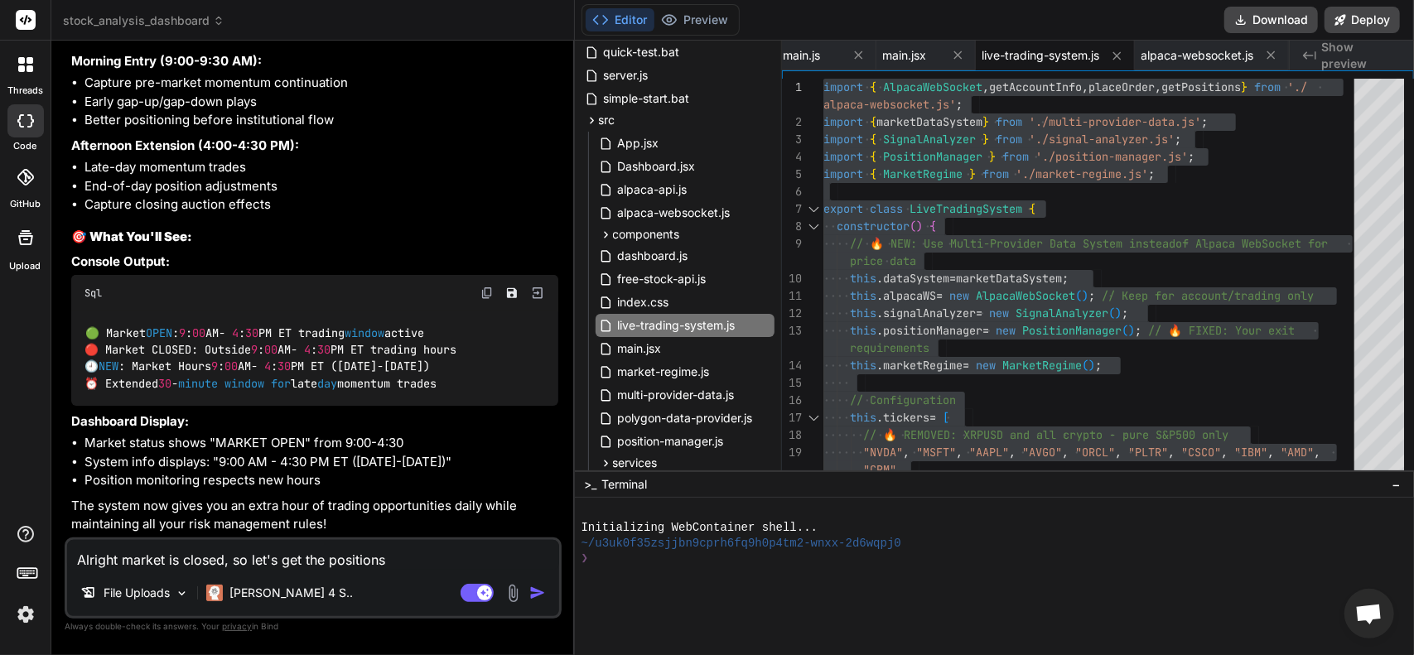
type textarea "x"
type textarea "Alright market is closed, so let's get the positions t"
type textarea "x"
type textarea "Alright market is closed, so let's get the positions to"
type textarea "x"
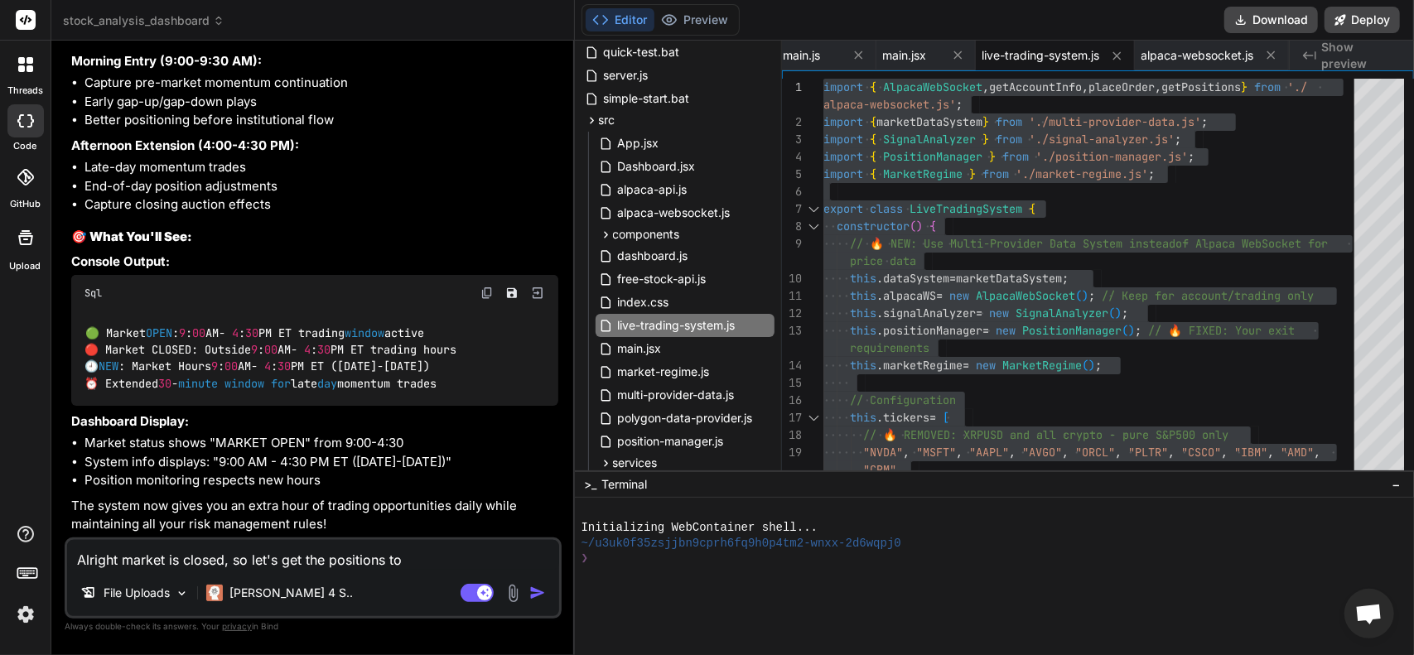
type textarea "Alright market is closed, so let's get the positions to"
type textarea "x"
type textarea "Alright market is closed, so let's get the positions to s"
type textarea "x"
type textarea "Alright market is closed, so let's get the positions to sh"
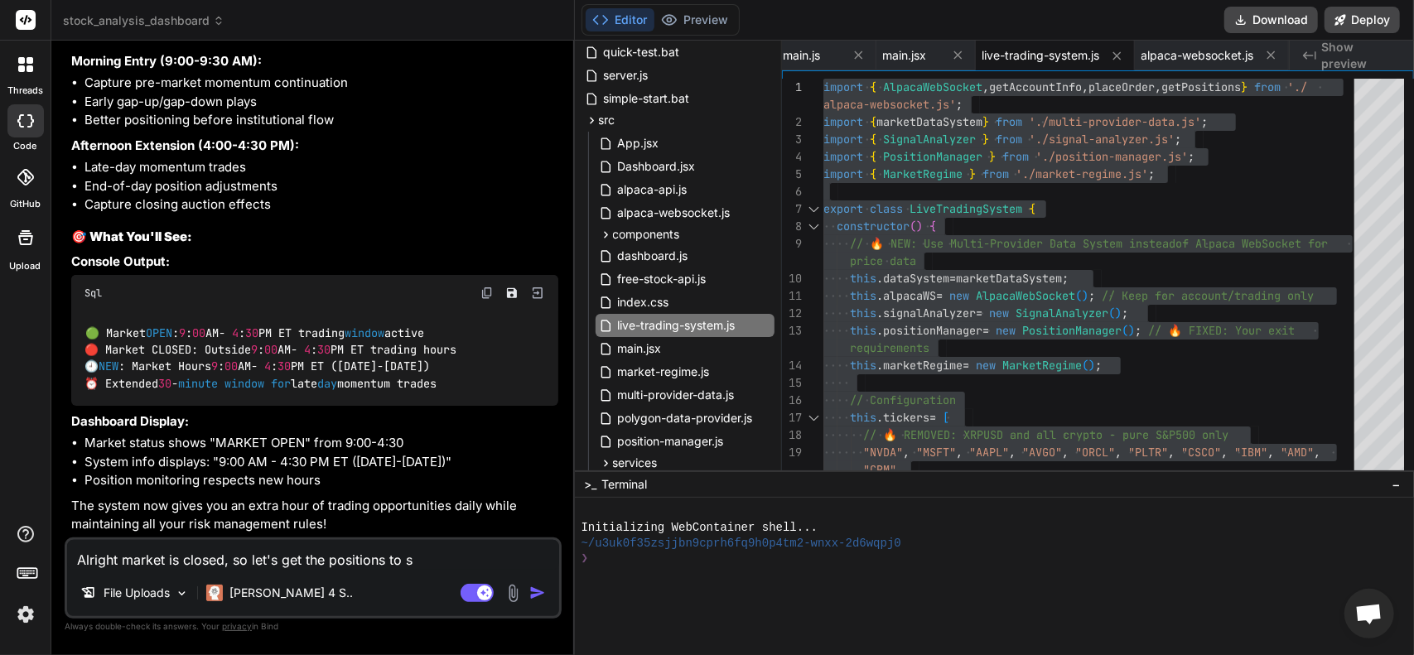
type textarea "x"
type textarea "Alright market is closed, so let's get the positions to sho"
type textarea "x"
type textarea "Alright market is closed, so let's get the positions to show"
type textarea "x"
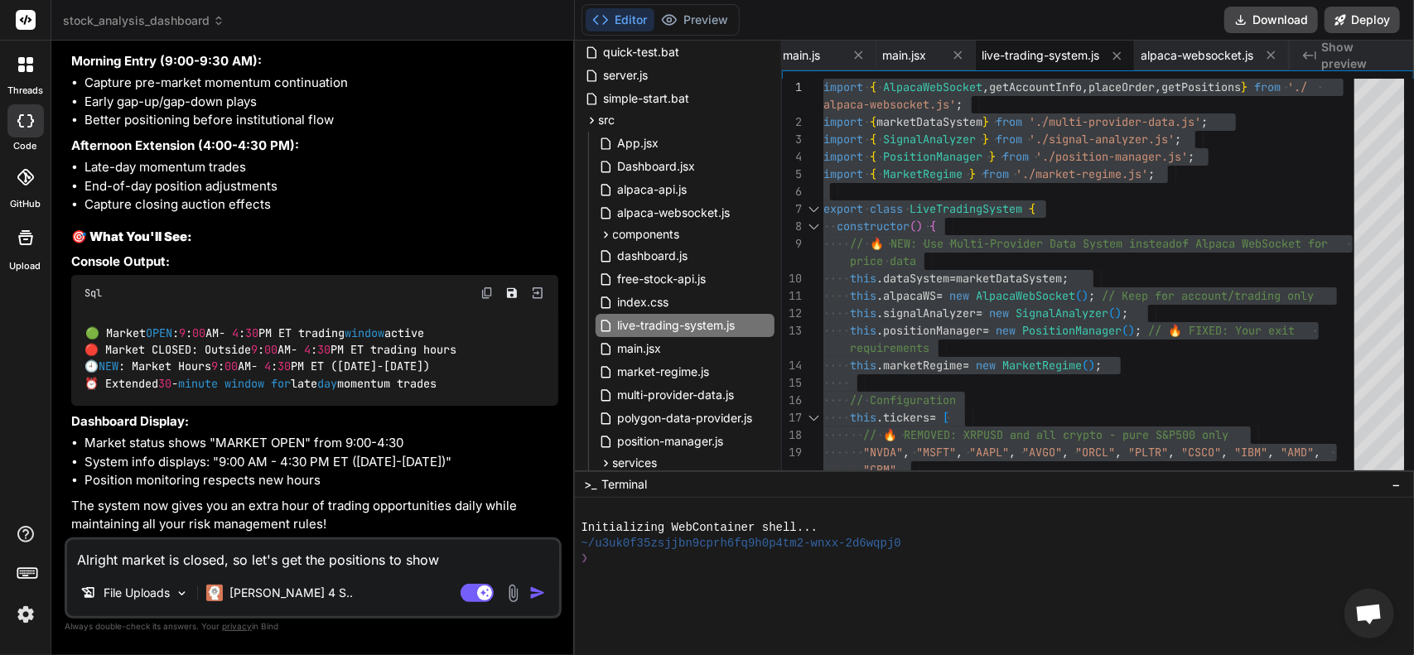
type textarea "Alright market is closed, so let's get the positions to show"
type textarea "x"
type textarea "Alright market is closed, so let's get the positions to show i"
type textarea "x"
type textarea "Alright market is closed, so let's get the positions to show in"
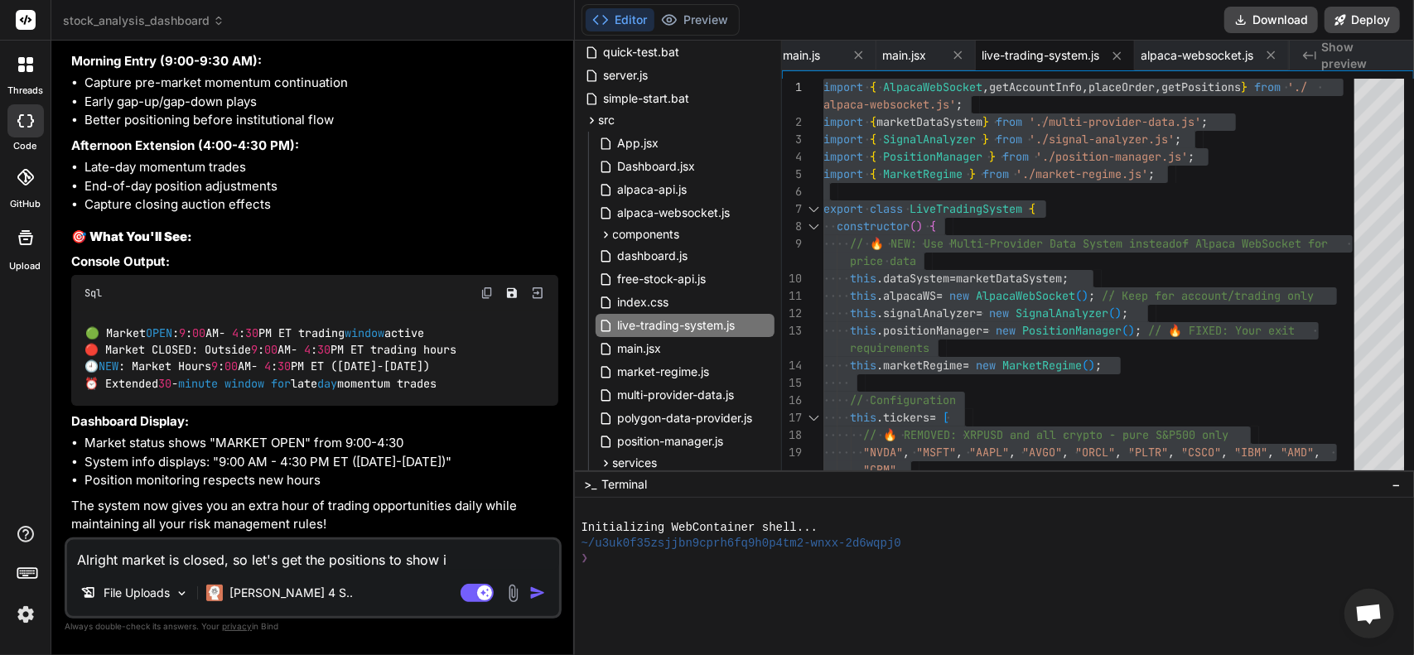
type textarea "x"
type textarea "Alright market is closed, so let's get the positions to show int"
type textarea "x"
type textarea "Alright market is closed, so let's get the positions to show inth"
type textarea "x"
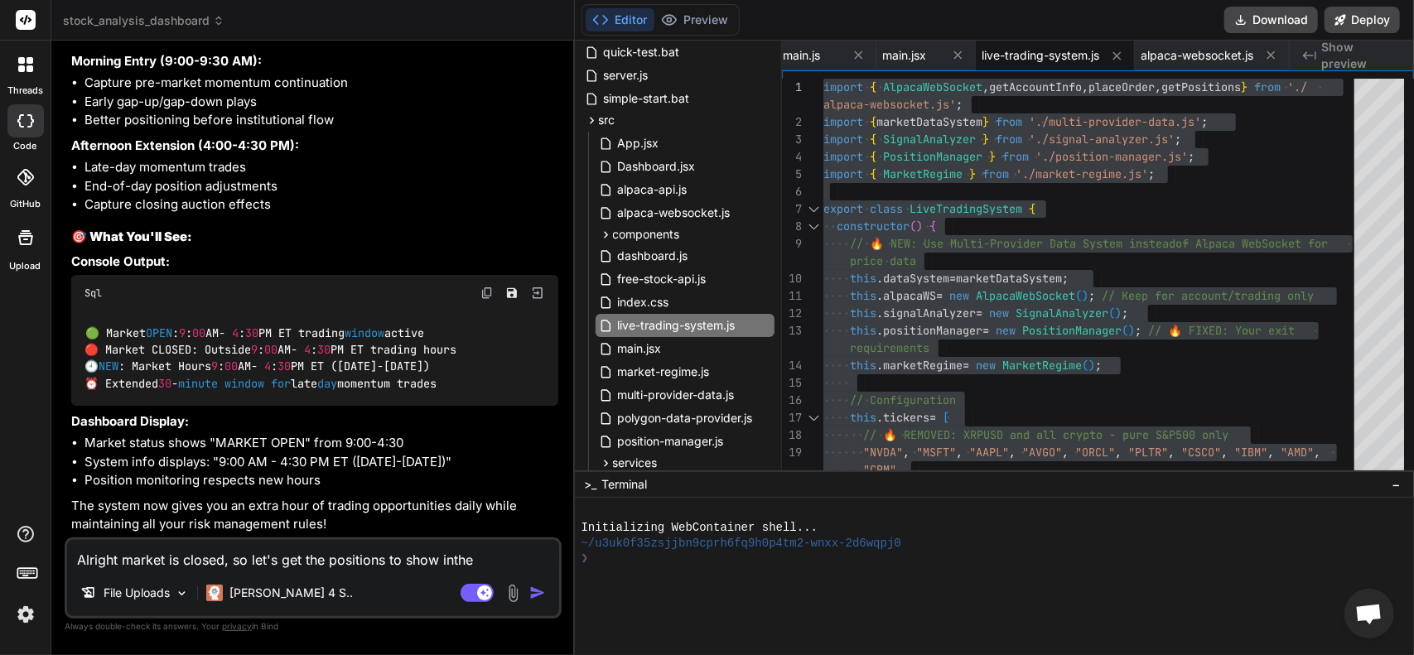
type textarea "Alright market is closed, so let's get the positions to show inthe"
type textarea "x"
type textarea "Alright market is closed, so let's get the positions to show inthe"
type textarea "x"
type textarea "Alright market is closed, so let's get the positions to show inth"
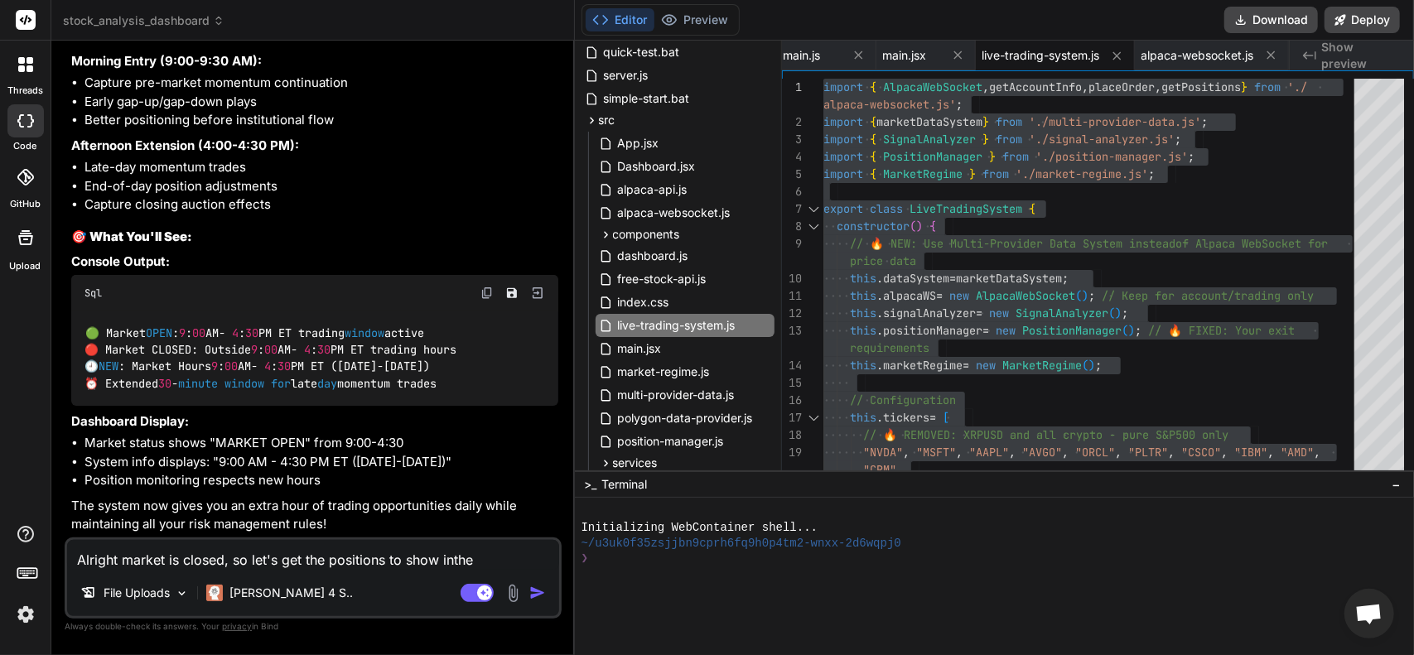
type textarea "x"
type textarea "Alright market is closed, so let's get the positions to show int"
type textarea "x"
type textarea "Alright market is closed, so let's get the positions to show in"
type textarea "x"
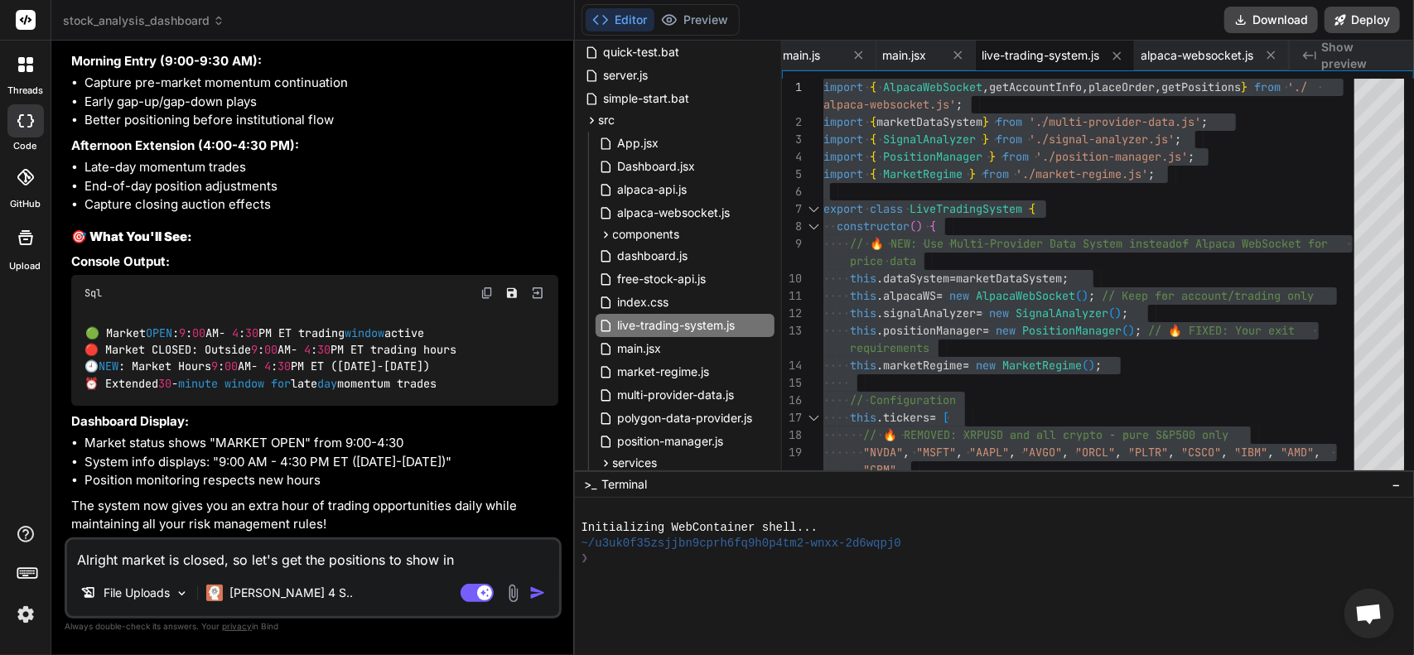
type textarea "Alright market is closed, so let's get the positions to show in"
type textarea "x"
type textarea "Alright market is closed, so let's get the positions to show in t"
type textarea "x"
type textarea "Alright market is closed, so let's get the positions to show in th"
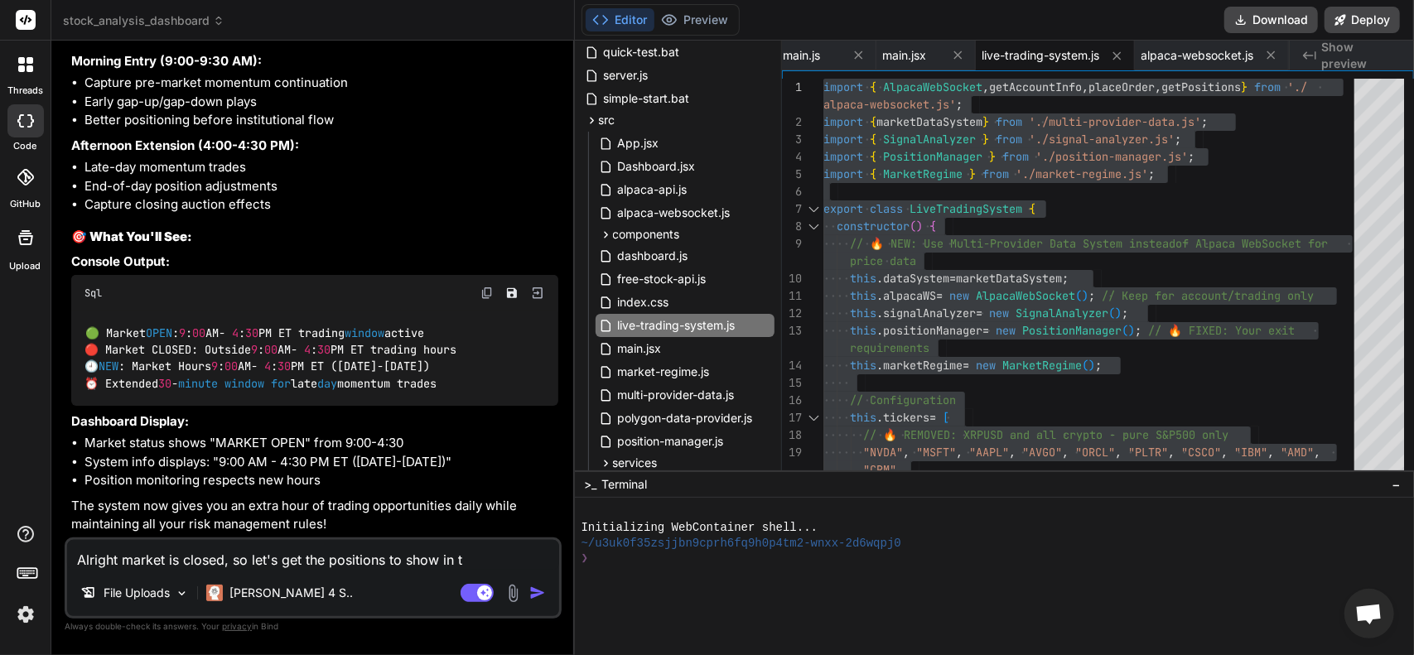
type textarea "x"
type textarea "Alright market is closed, so let's get the positions to show in the"
type textarea "x"
type textarea "Alright market is closed, so let's get the positions to show in the"
type textarea "x"
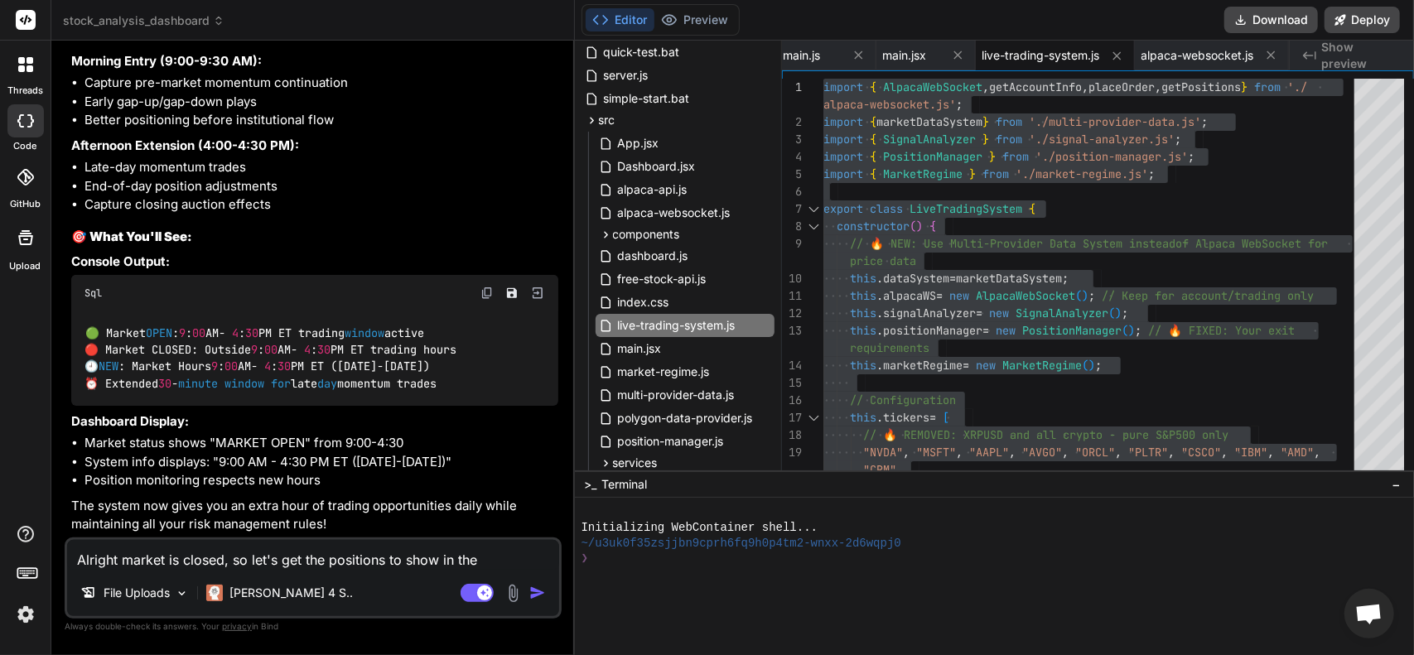
type textarea "Alright market is closed, so let's get the positions to show in the d"
type textarea "x"
type textarea "Alright market is closed, so let's get the positions to show in the da"
type textarea "x"
type textarea "Alright market is closed, so let's get the positions to show in the das"
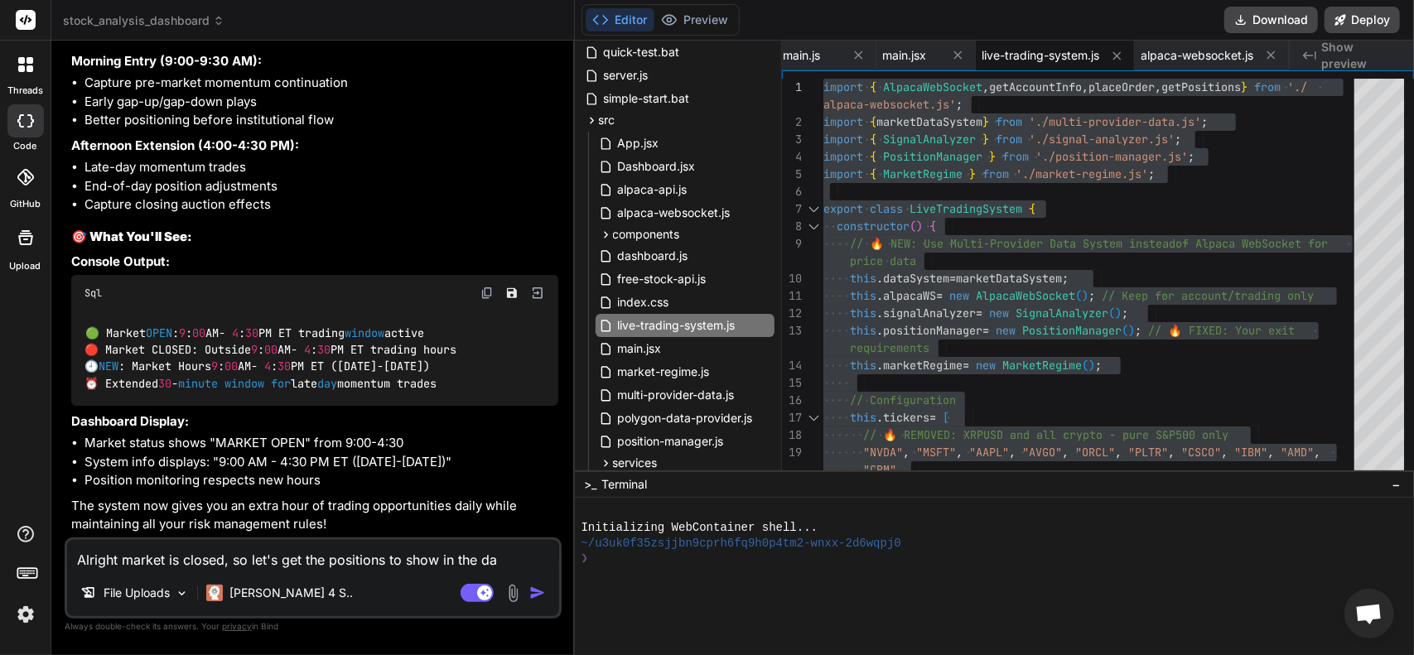
type textarea "x"
type textarea "Alright market is closed, so let's get the positions to show in the dasb"
type textarea "x"
type textarea "Alright market is closed, so let's get the positions to show in the das"
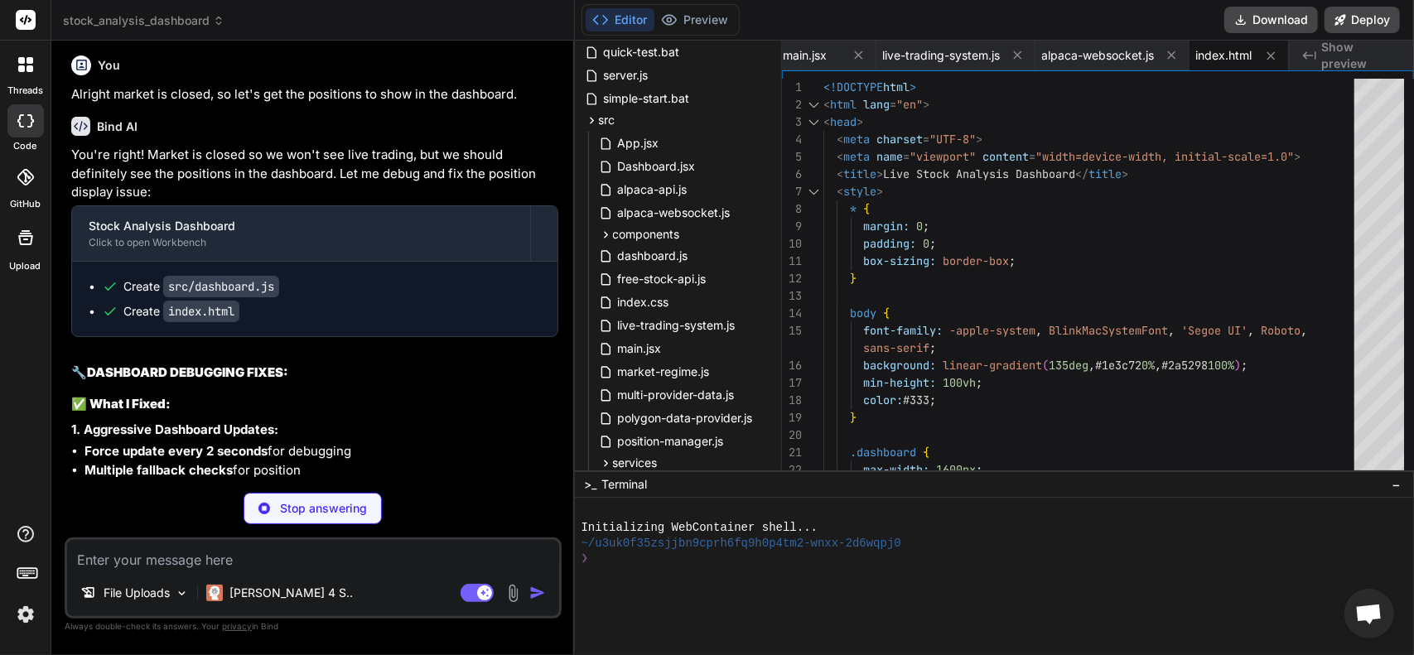
scroll to position [10169, 0]
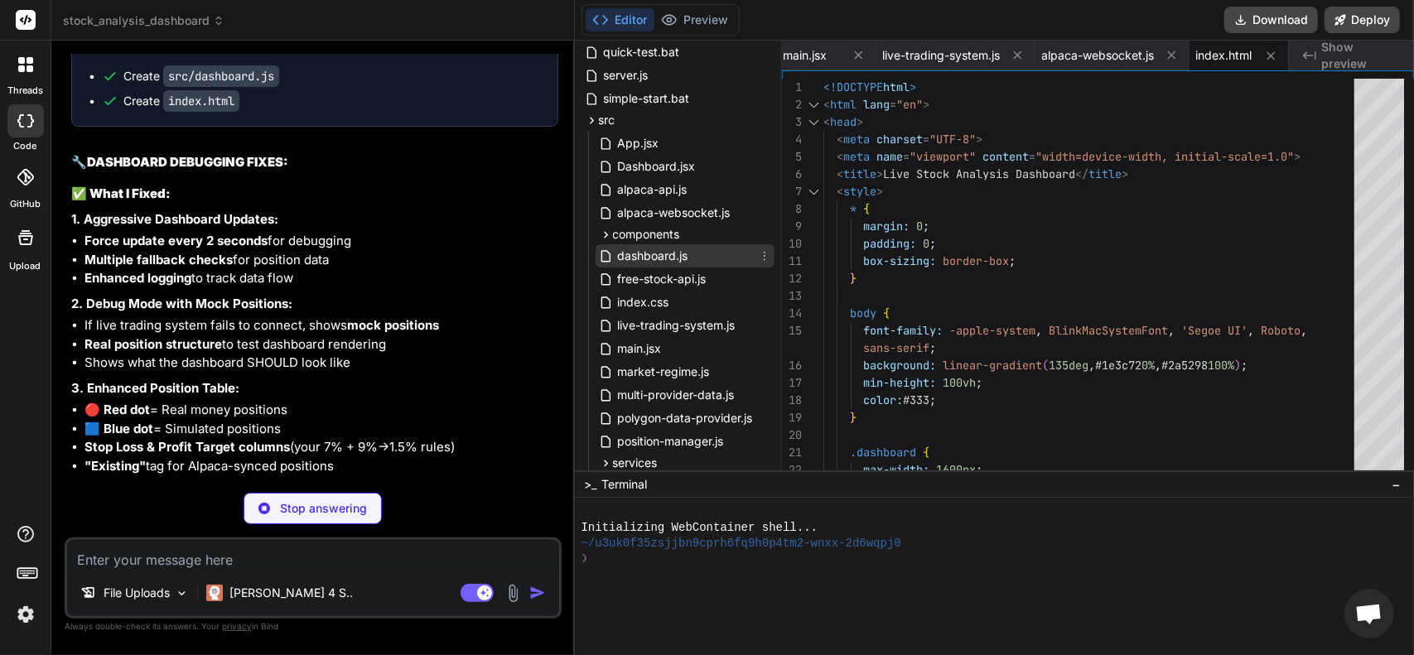
click at [649, 254] on span "dashboard.js" at bounding box center [653, 256] width 74 height 20
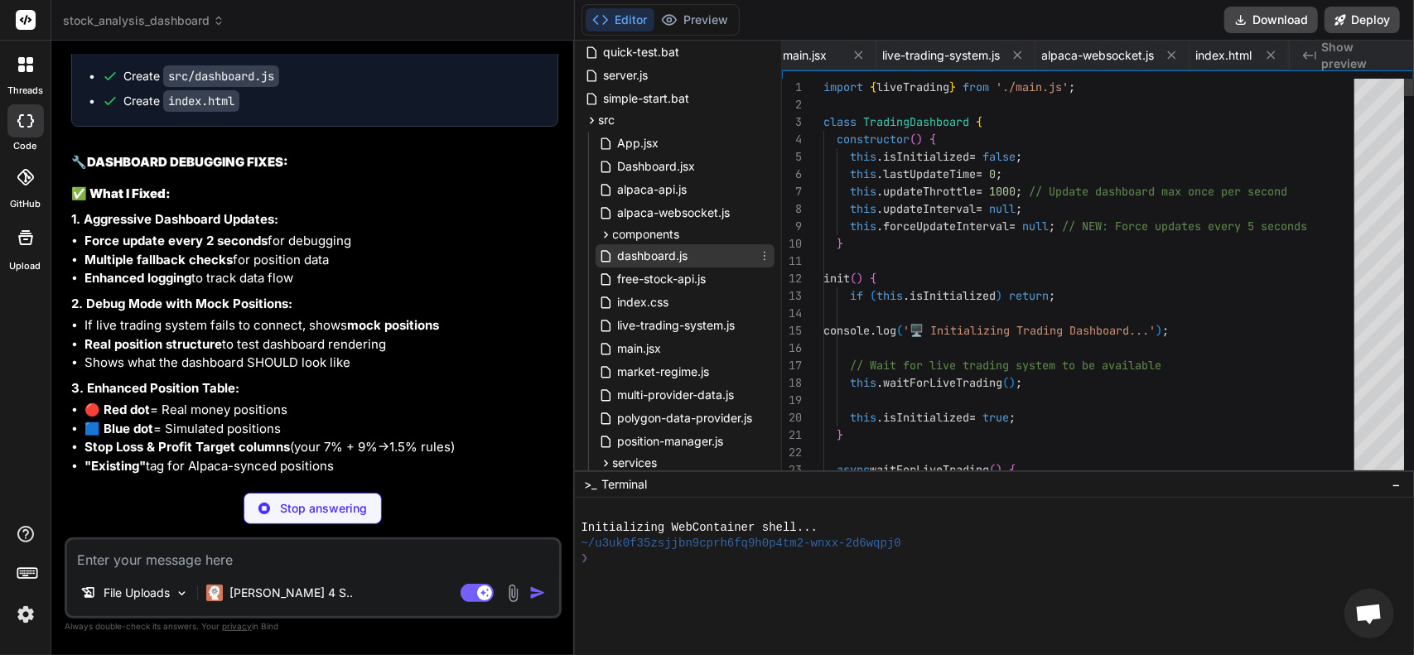
scroll to position [0, 0]
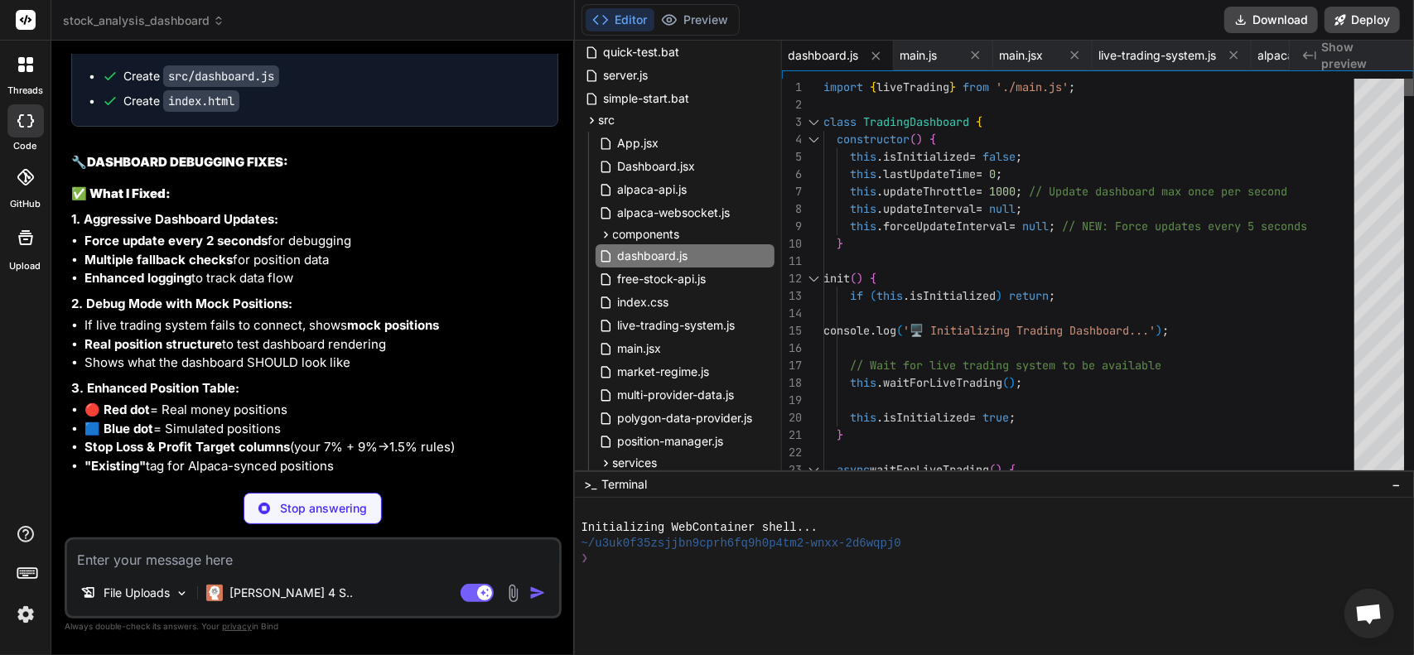
click at [1412, 89] on div at bounding box center [1409, 87] width 10 height 17
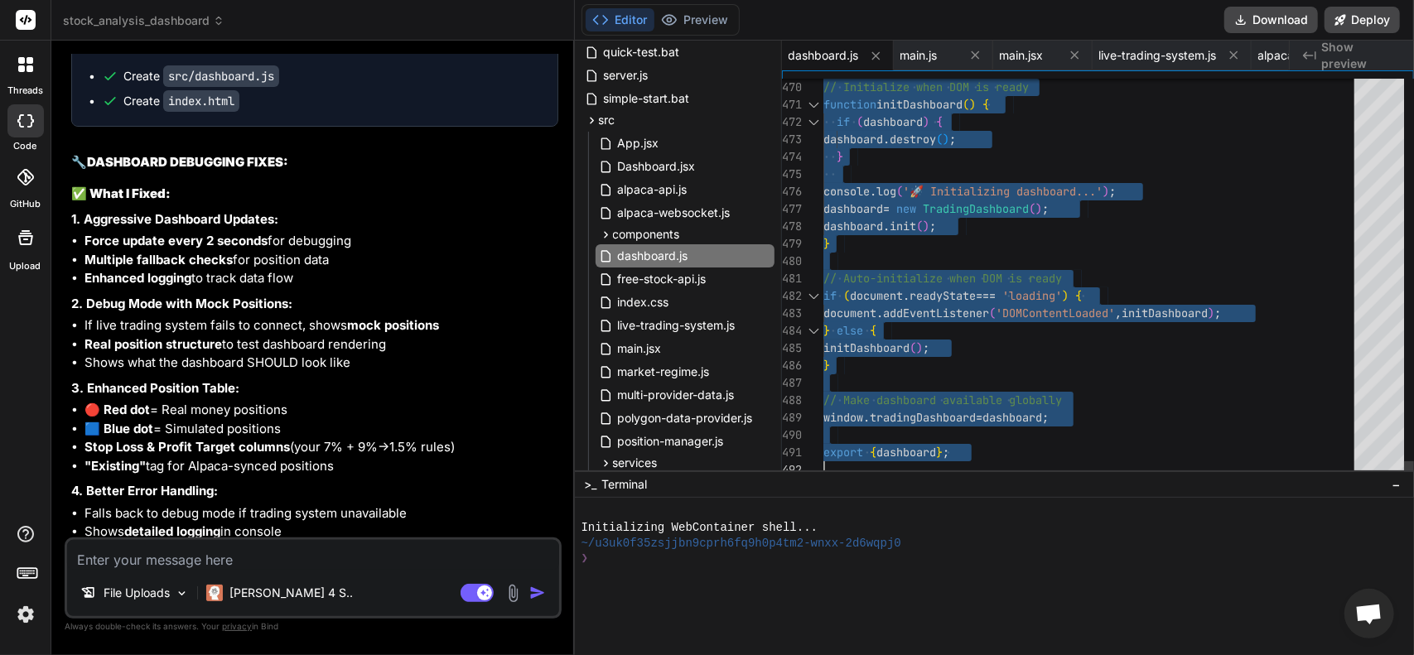
drag, startPoint x: 825, startPoint y: 85, endPoint x: 1148, endPoint y: 694, distance: 689.1
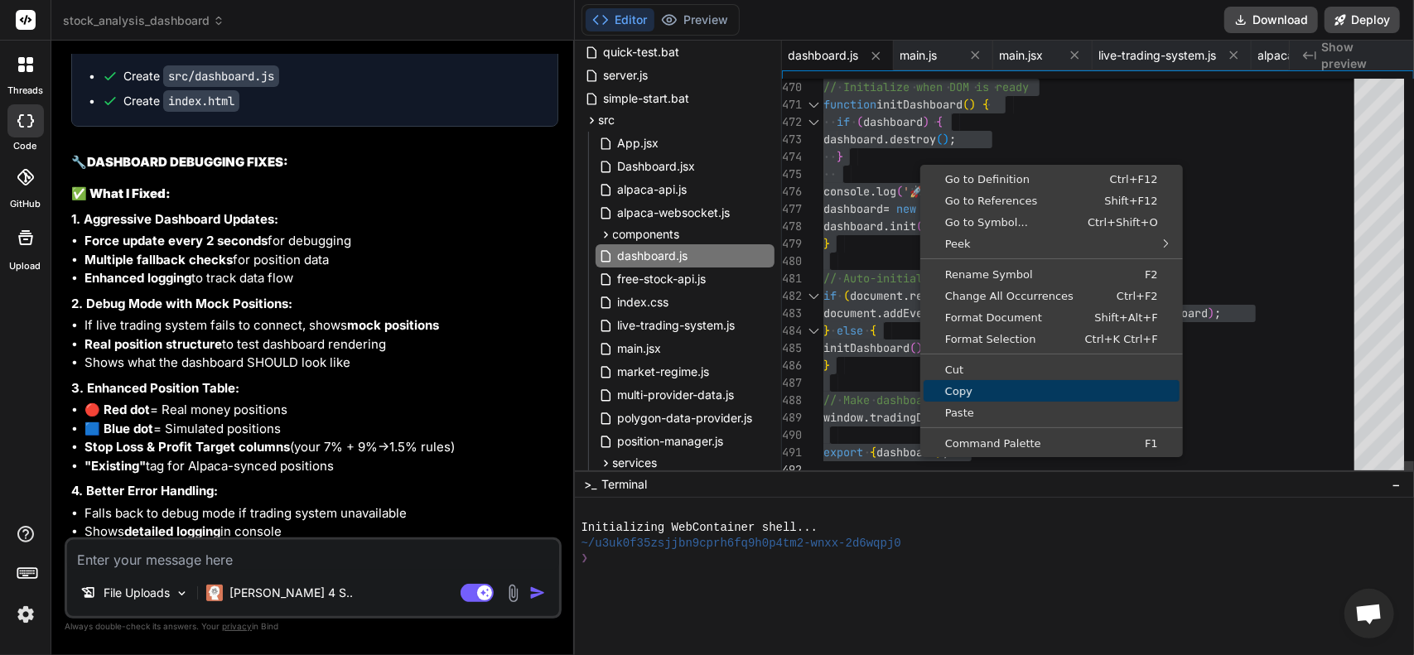
click at [964, 395] on span "Copy" at bounding box center [1051, 391] width 256 height 11
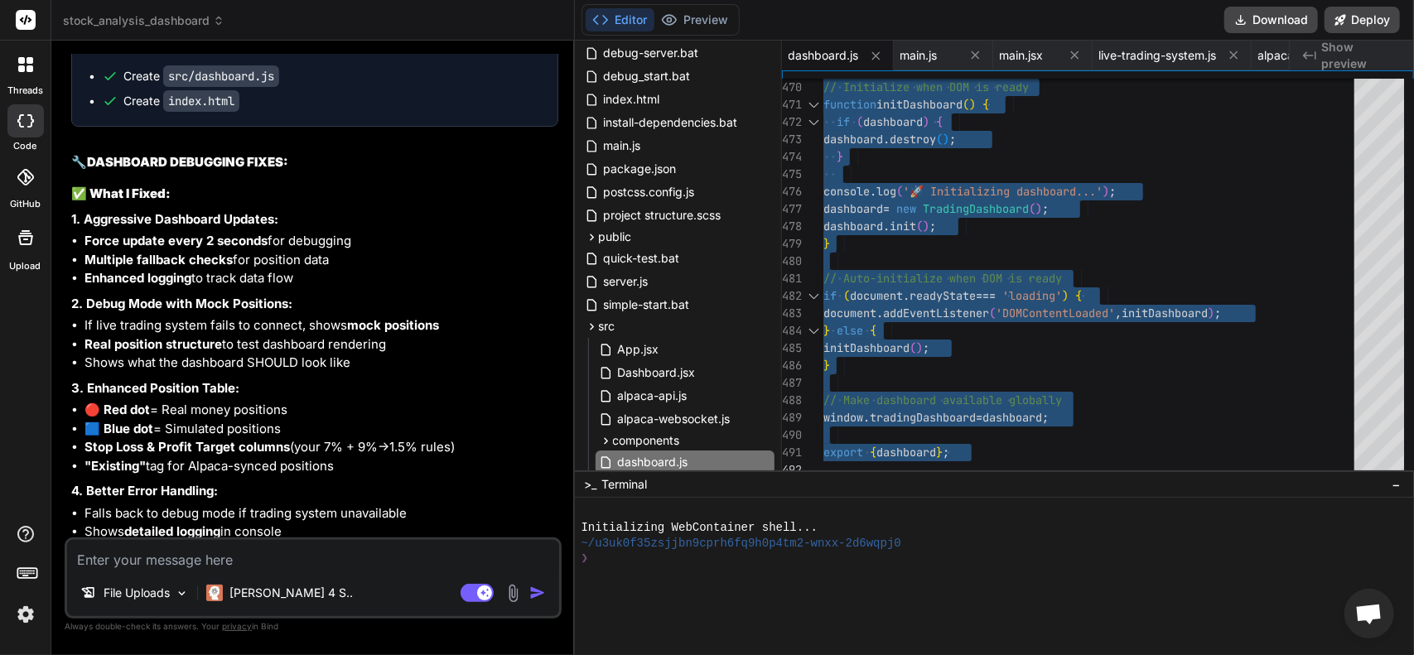
scroll to position [166, 0]
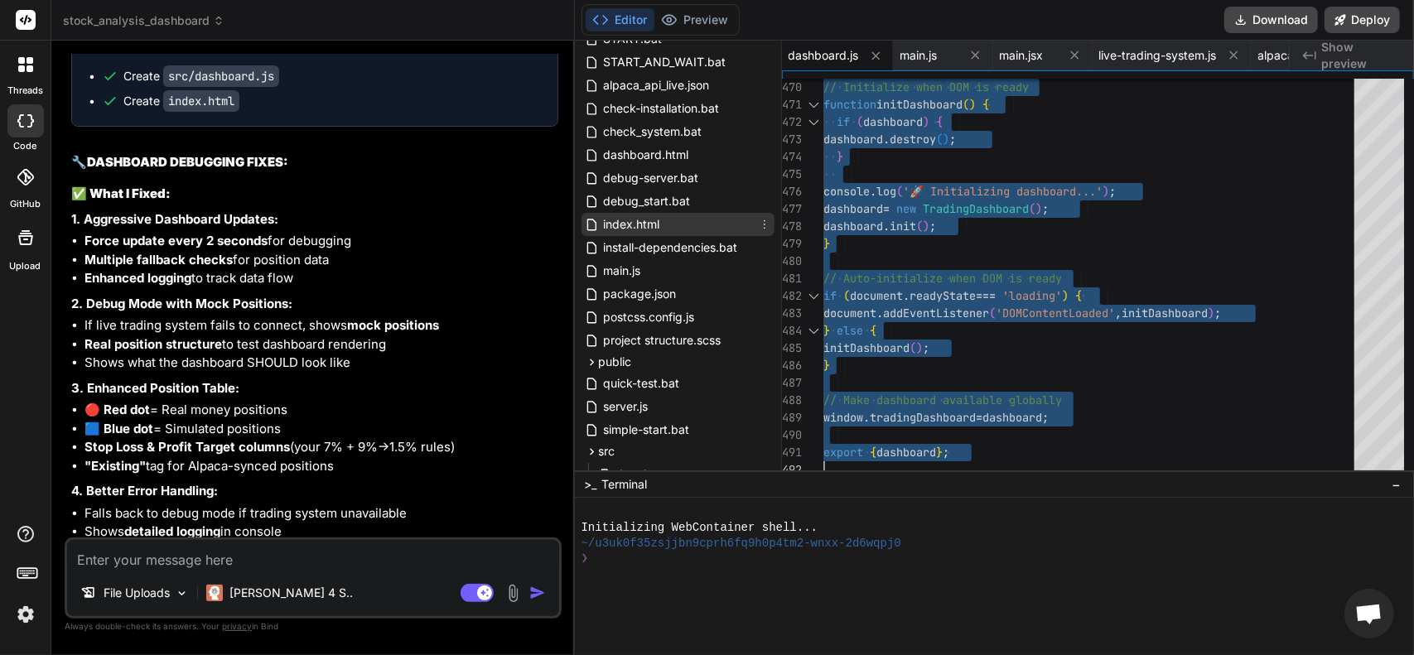
click at [639, 229] on span "index.html" at bounding box center [632, 224] width 60 height 20
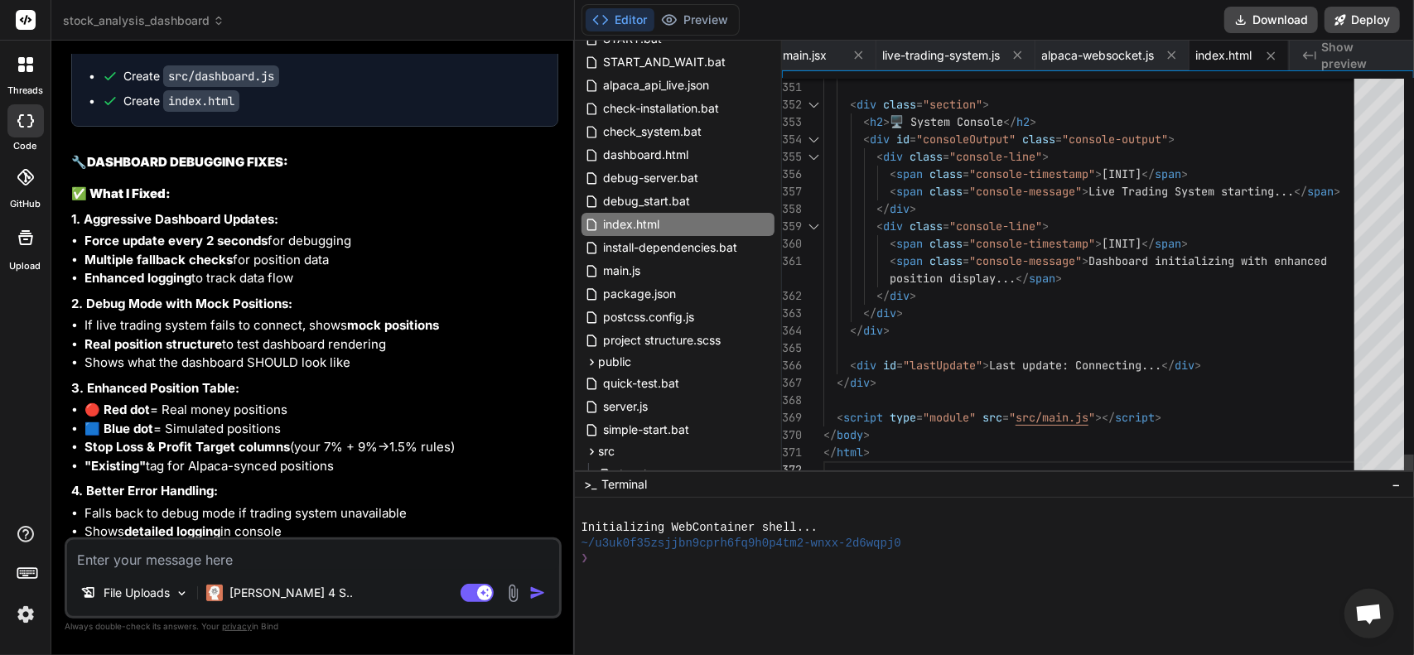
scroll to position [0, 0]
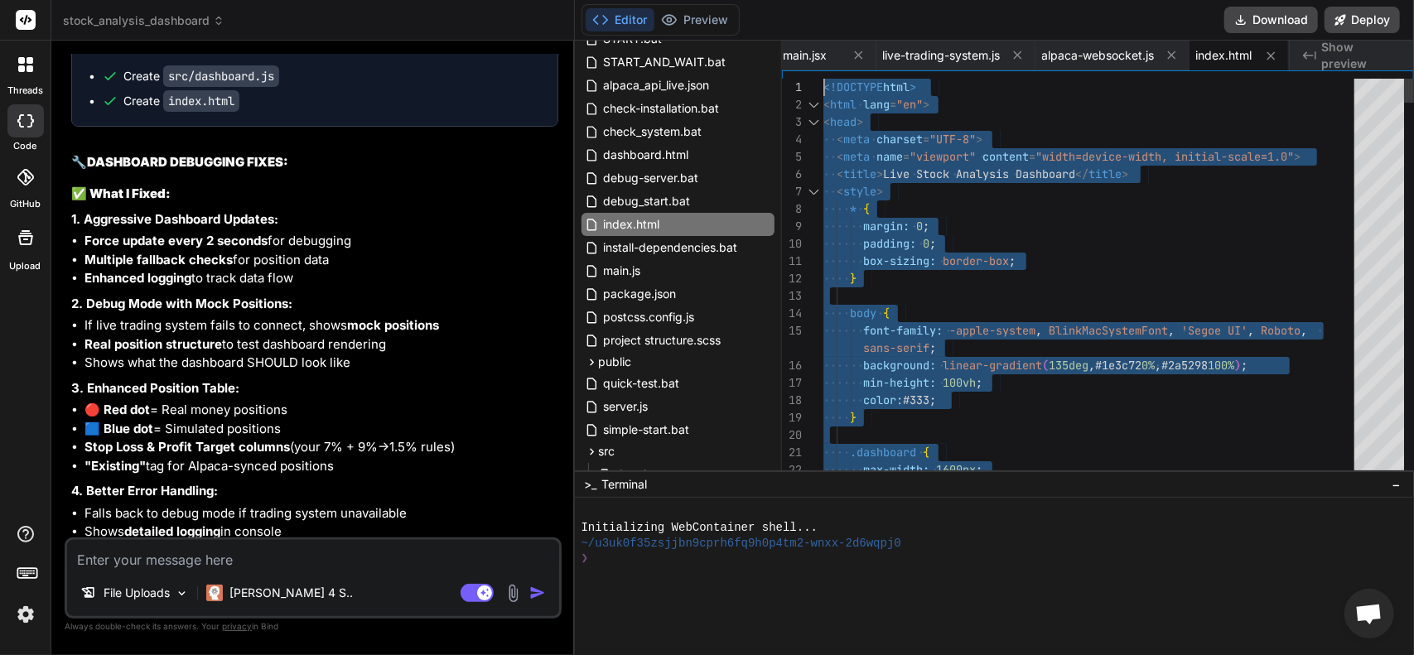
drag, startPoint x: 908, startPoint y: 458, endPoint x: 698, endPoint y: -100, distance: 596.2
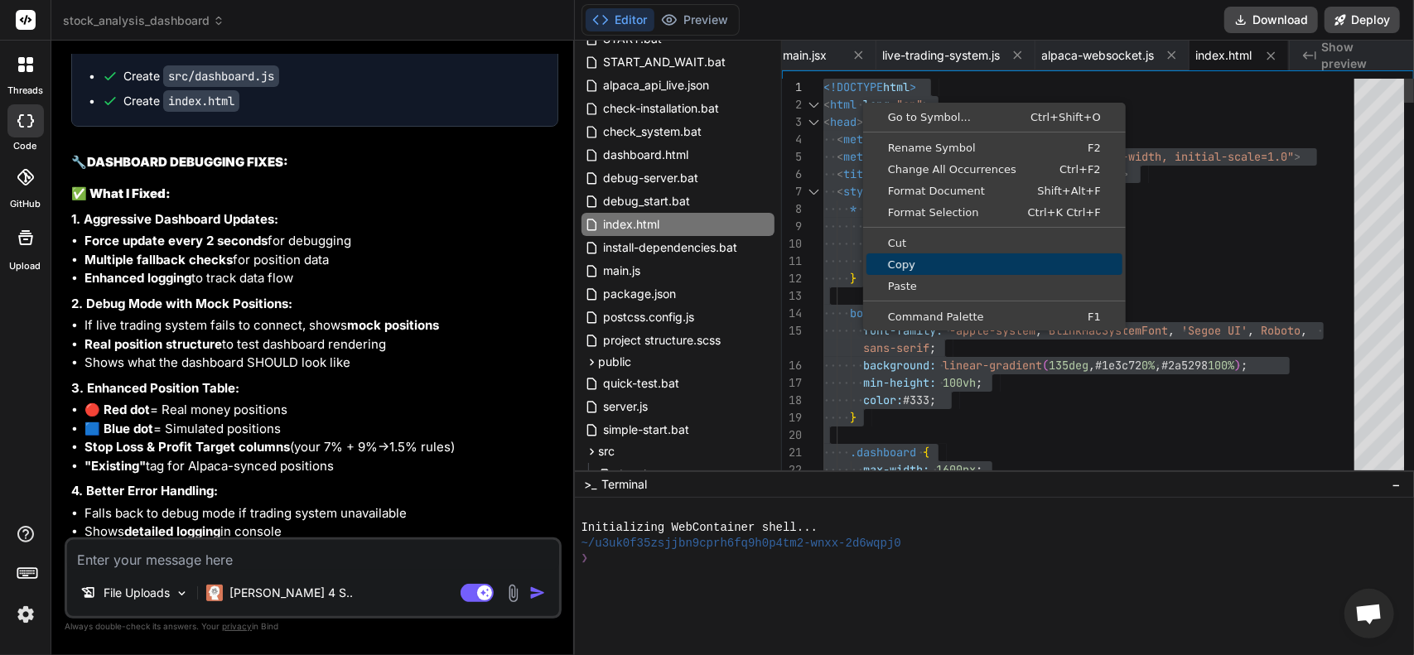
click at [928, 272] on link "Copy" at bounding box center [994, 264] width 256 height 22
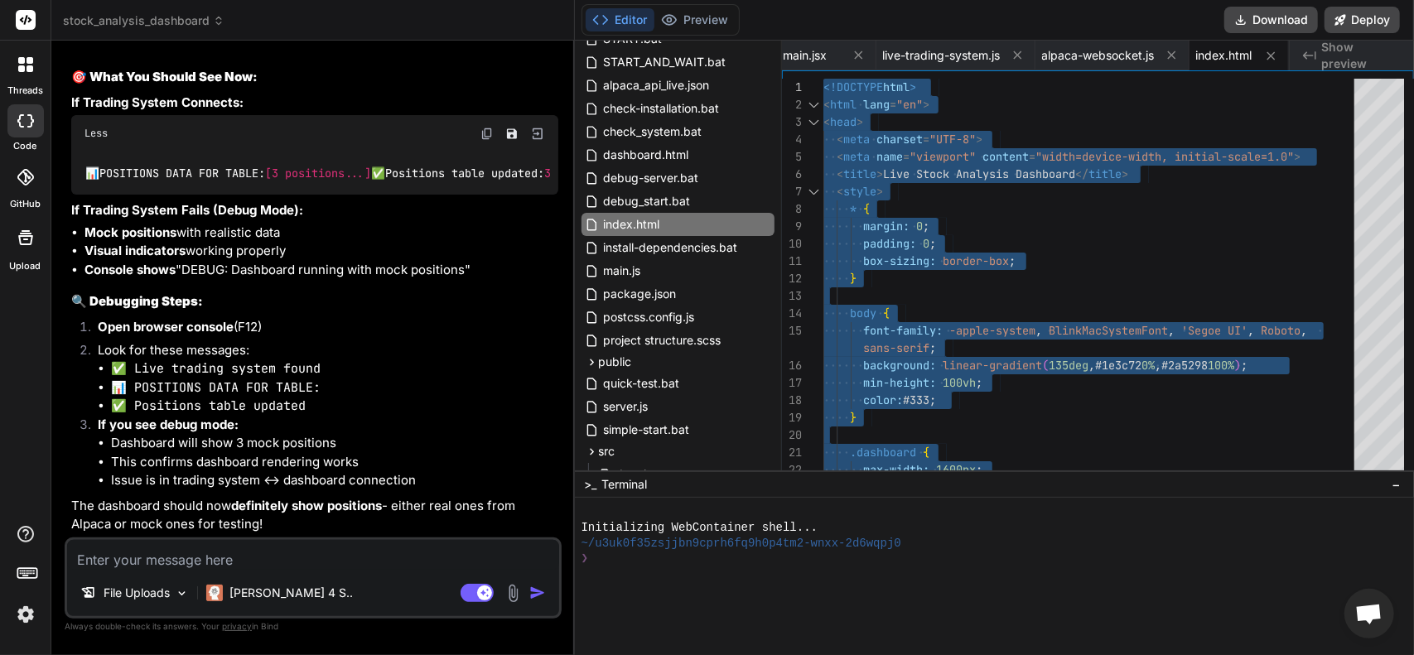
scroll to position [10905, 0]
click at [245, 561] on textarea at bounding box center [313, 555] width 492 height 30
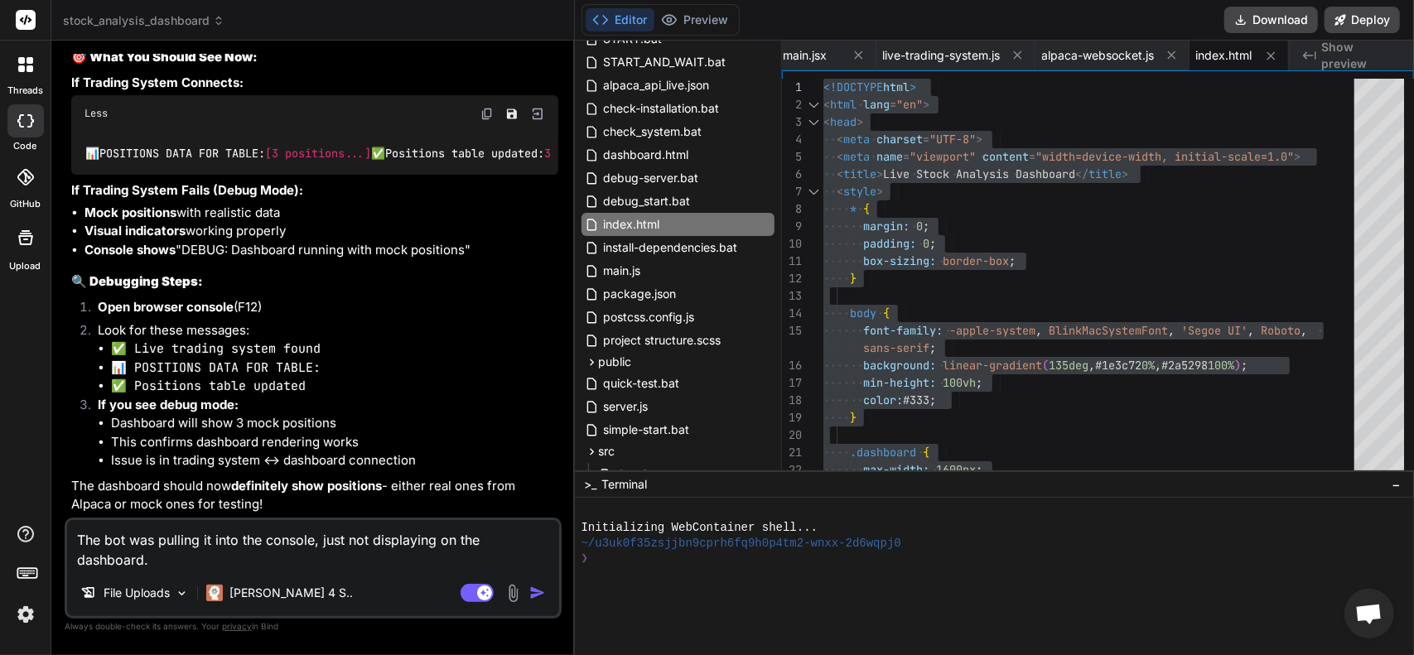
scroll to position [10925, 0]
